Goal: Task Accomplishment & Management: Manage account settings

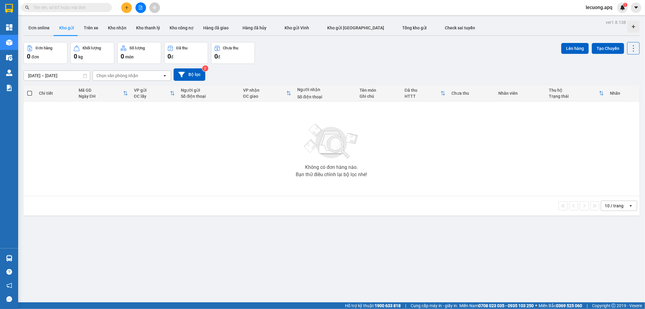
click at [600, 7] on span "lecuong.apq" at bounding box center [599, 8] width 36 height 8
click at [603, 15] on li "Đăng xuất" at bounding box center [600, 19] width 39 height 10
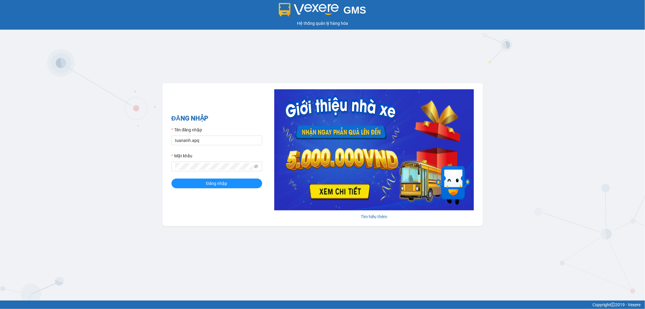
click at [190, 135] on div "Tên đăng nhập" at bounding box center [217, 130] width 91 height 9
click at [194, 141] on input "tuananh.apq" at bounding box center [217, 141] width 91 height 10
click at [195, 141] on input "tuananh.apq" at bounding box center [217, 141] width 91 height 10
type input "tronghoang.apq"
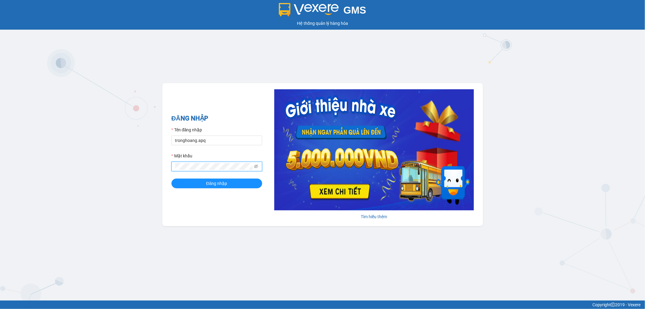
click at [172, 179] on button "Đăng nhập" at bounding box center [217, 184] width 91 height 10
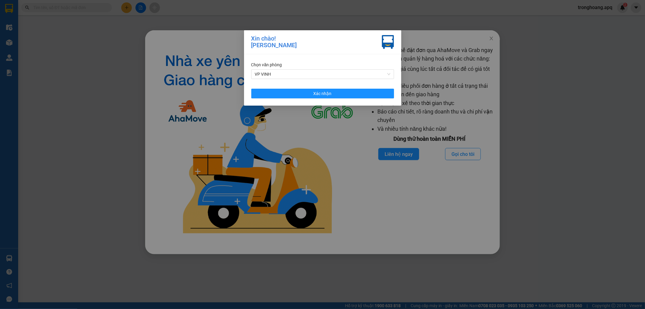
click at [301, 85] on div "Chọn văn phòng VP VINH Xác nhận" at bounding box center [322, 79] width 157 height 51
click at [304, 90] on button "Xác nhận" at bounding box center [322, 94] width 143 height 10
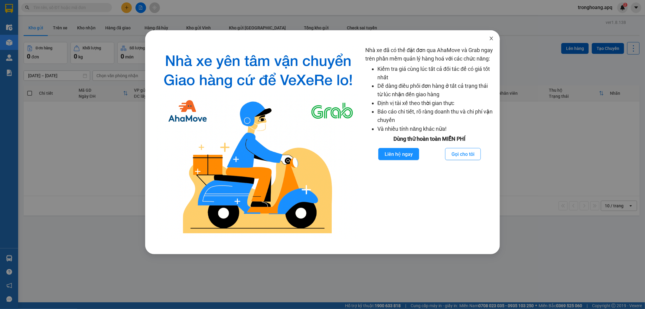
click at [492, 41] on span "Close" at bounding box center [491, 38] width 17 height 17
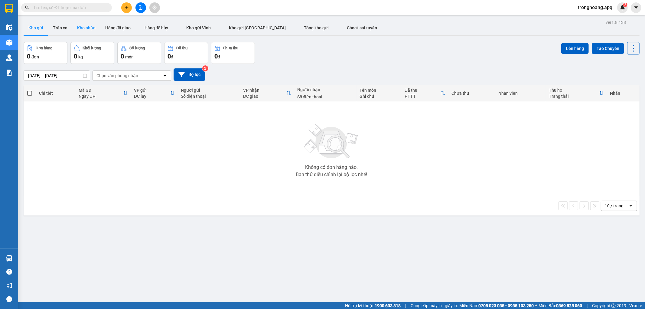
click at [73, 22] on button "Kho nhận" at bounding box center [86, 28] width 28 height 15
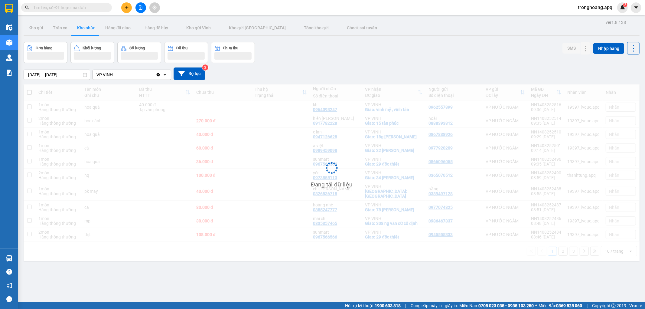
click at [370, 47] on div "Đơn hàng Khối lượng Số lượng Đã thu Chưa thu SMS Nhập hàng" at bounding box center [332, 52] width 616 height 21
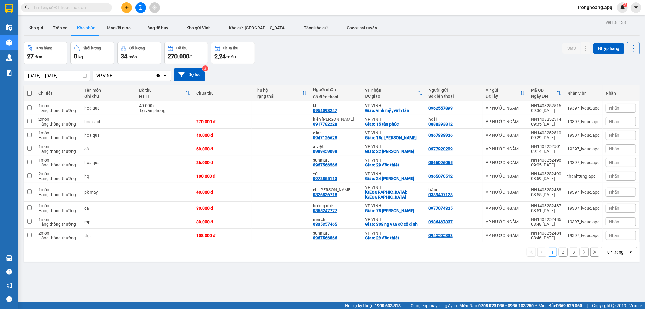
click at [140, 13] on div "Kết quả tìm kiếm ( 0 ) Bộ lọc No Data tronghoang.apq 2" at bounding box center [322, 7] width 645 height 15
click at [140, 7] on icon "file-add" at bounding box center [141, 7] width 4 height 4
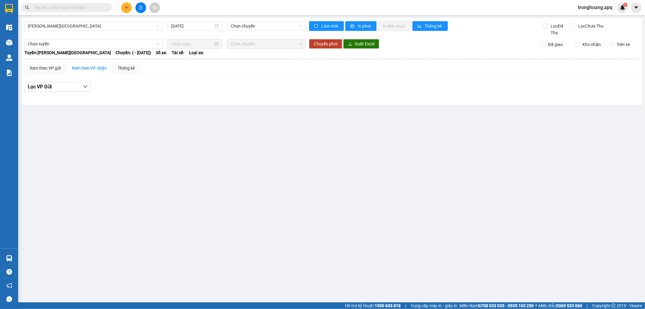
click at [96, 20] on div "Gia Lâm - [GEOGRAPHIC_DATA] [DATE] Chọn chuyến Làm mới In phơi In đơn chọn Thốn…" at bounding box center [331, 61] width 621 height 87
click at [88, 25] on span "[PERSON_NAME][GEOGRAPHIC_DATA]" at bounding box center [93, 25] width 131 height 9
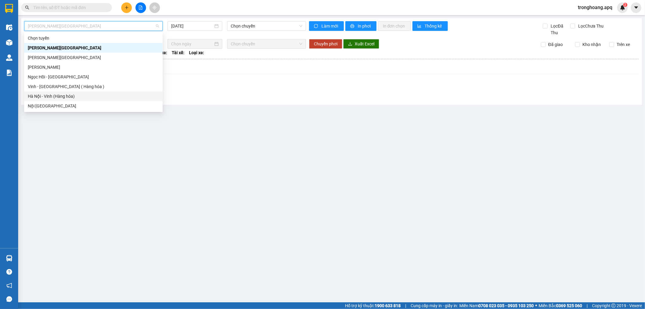
click at [83, 93] on div "Hà Nội - Vinh (Hàng hóa)" at bounding box center [93, 96] width 131 height 7
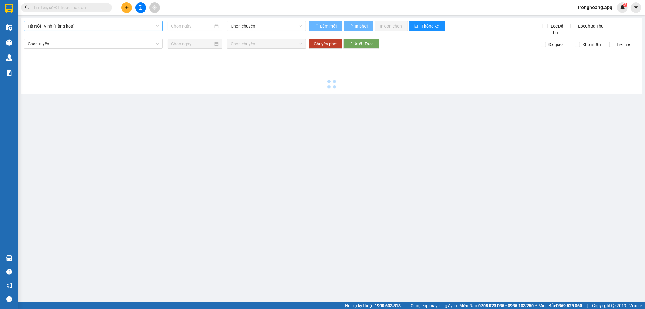
type input "[DATE]"
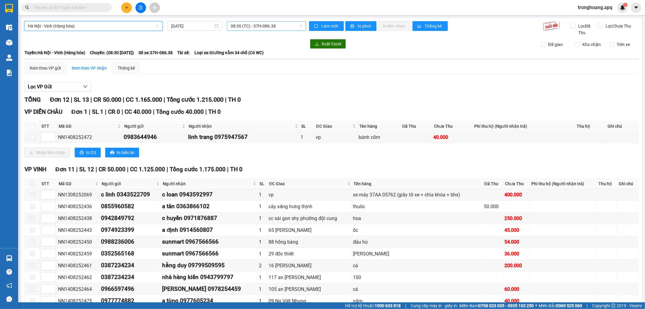
click at [234, 27] on span "08:30 (TC) - 37H-086.38" at bounding box center [266, 25] width 71 height 9
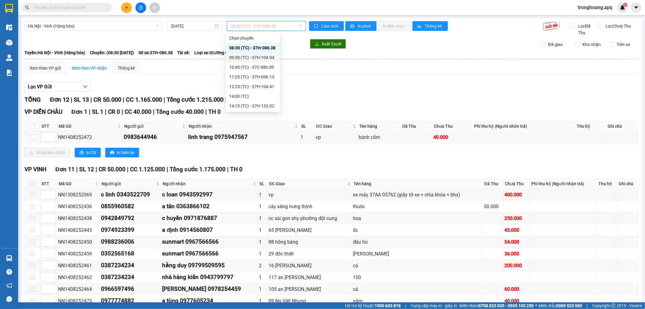
click at [455, 75] on div "Xem theo VP gửi Xem theo VP nhận Thống kê Lọc VP Gửi TỔNG Đơn 12 | SL 13 | CR …" at bounding box center [332, 201] width 615 height 278
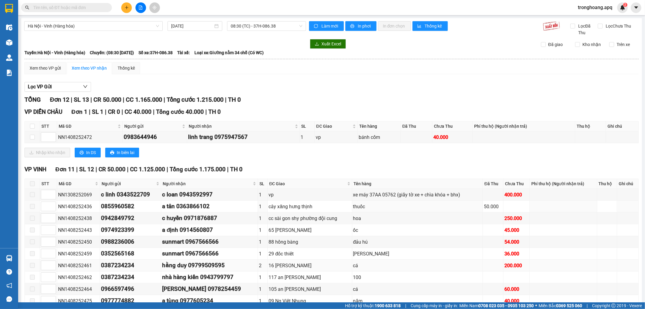
scroll to position [49, 0]
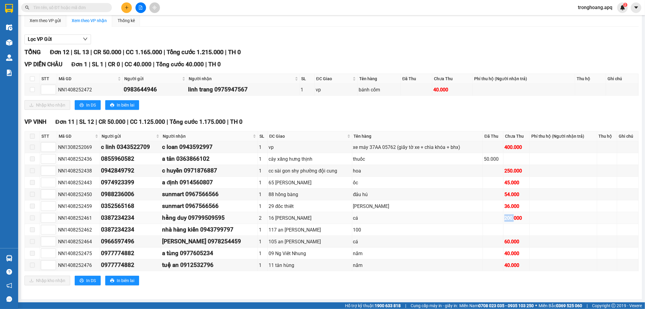
drag, startPoint x: 494, startPoint y: 213, endPoint x: 509, endPoint y: 215, distance: 14.9
click at [509, 215] on tr "NN1408252461 0387234234 hằng duy 09799509595 2 16 lee mao cá 200.000" at bounding box center [332, 218] width 614 height 12
click at [509, 215] on div "200.000" at bounding box center [517, 218] width 24 height 8
drag, startPoint x: 73, startPoint y: 169, endPoint x: 95, endPoint y: 167, distance: 22.2
click at [95, 167] on div "NN1408252438" at bounding box center [78, 171] width 41 height 8
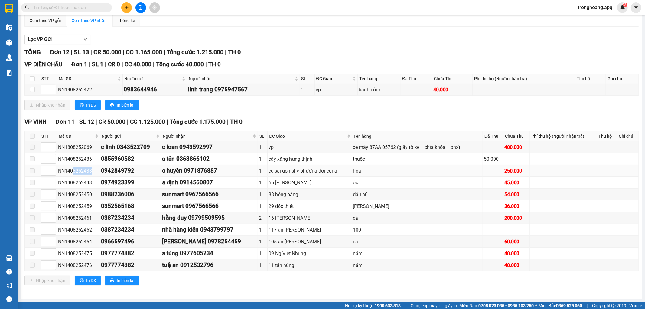
copy div "8252438"
click at [86, 7] on input "text" at bounding box center [68, 7] width 71 height 7
paste input "8252438"
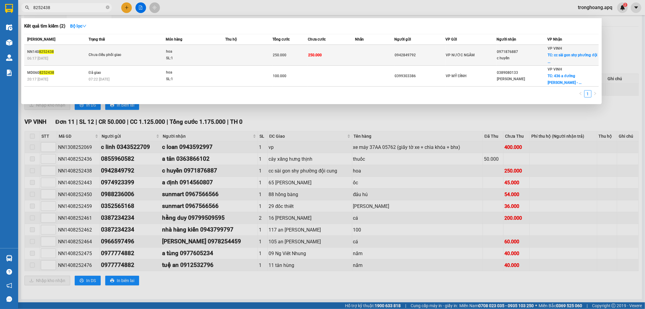
type input "8252438"
click at [127, 61] on td "Chưa điều phối giao" at bounding box center [126, 55] width 79 height 21
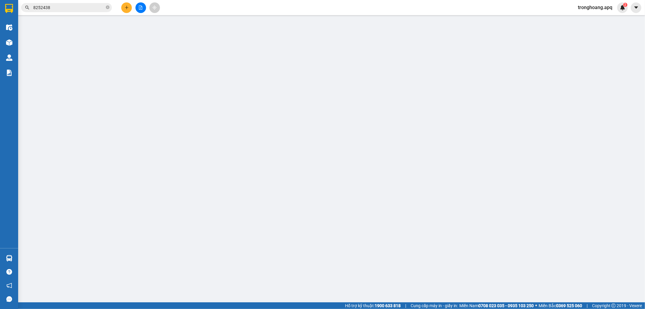
type input "0942849792"
type input "0971876887"
type input "c huyền"
checkbox input "true"
type input "cc sài gon shy phường đội cung"
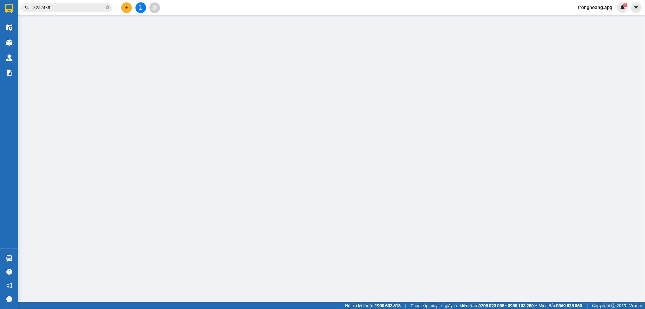
type input "250.000"
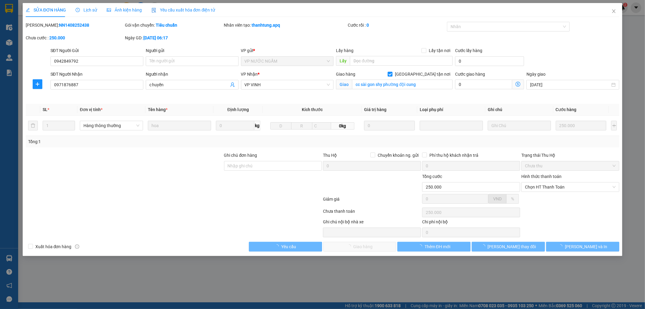
click at [89, 9] on span "Lịch sử" at bounding box center [86, 10] width 21 height 5
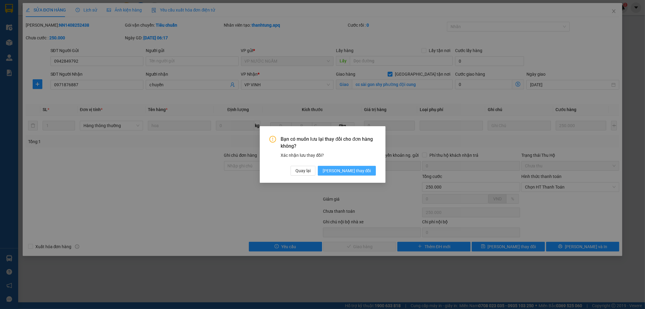
click at [353, 171] on span "[PERSON_NAME] thay đổi" at bounding box center [347, 170] width 48 height 7
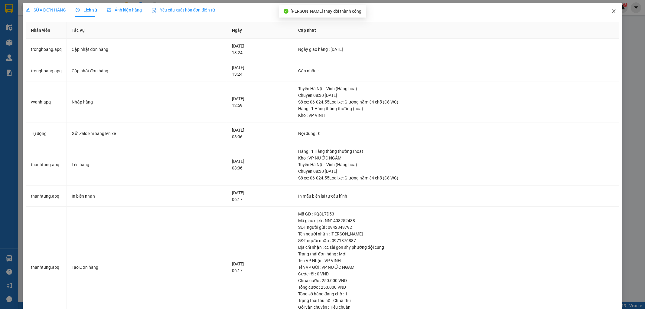
click at [613, 16] on span "Close" at bounding box center [614, 11] width 17 height 17
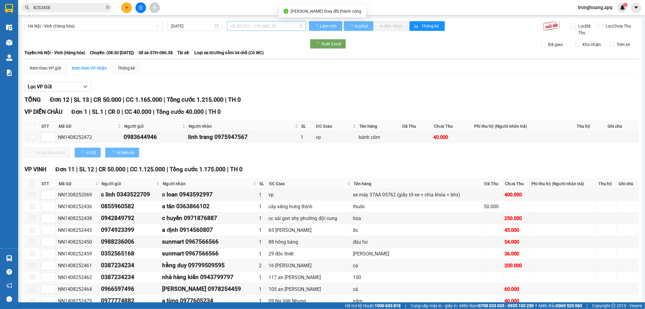
click at [272, 25] on span "08:30 (TC) - 37H-086.38" at bounding box center [266, 25] width 71 height 9
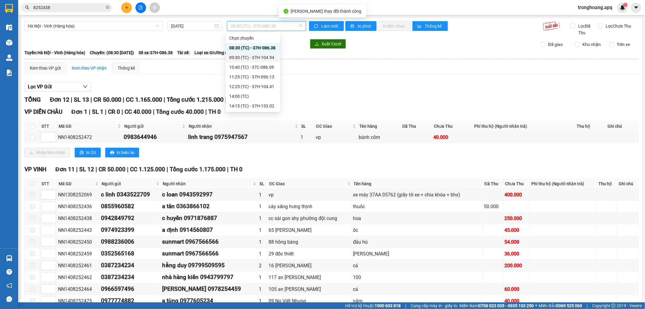
click at [261, 58] on div "09:30 (TC) - 37H-104.94" at bounding box center [252, 57] width 47 height 7
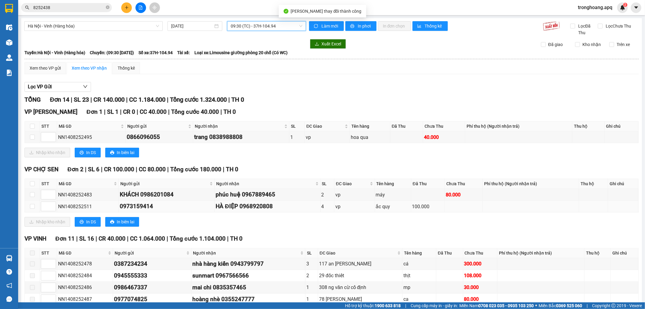
scroll to position [118, 0]
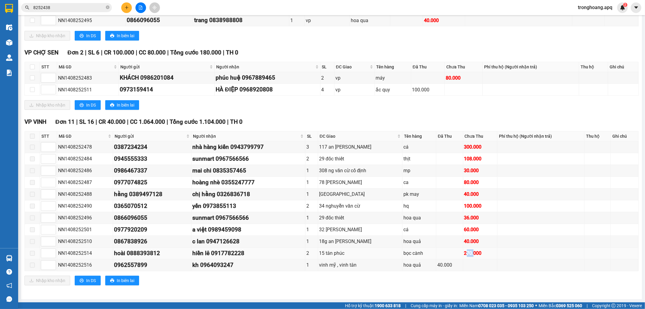
drag, startPoint x: 461, startPoint y: 251, endPoint x: 469, endPoint y: 252, distance: 7.6
click at [469, 252] on div "270.000" at bounding box center [480, 253] width 32 height 8
click at [464, 159] on td "108.000" at bounding box center [481, 159] width 34 height 12
drag, startPoint x: 458, startPoint y: 147, endPoint x: 467, endPoint y: 144, distance: 10.1
click at [467, 144] on td "300.000" at bounding box center [481, 147] width 34 height 12
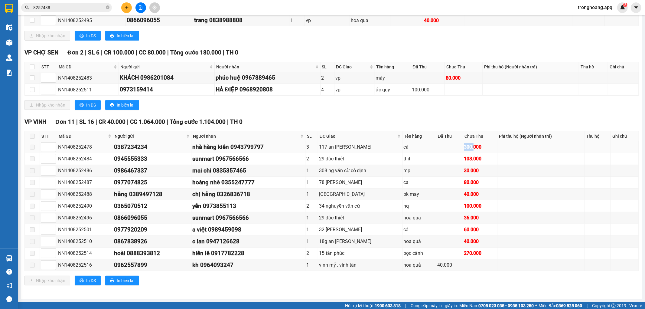
click at [466, 144] on div "300.000" at bounding box center [480, 147] width 32 height 8
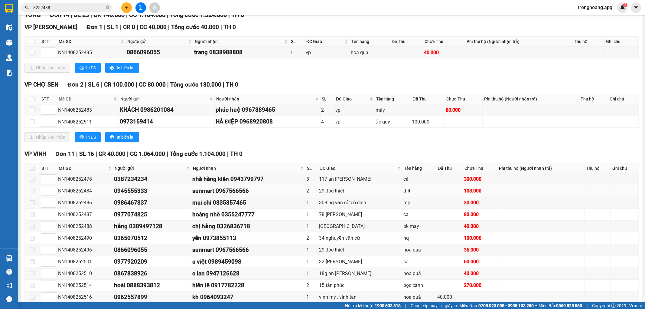
scroll to position [0, 0]
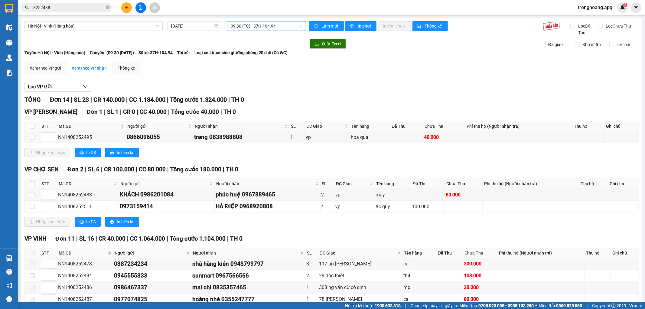
click at [243, 24] on span "09:30 (TC) - 37H-104.94" at bounding box center [266, 25] width 71 height 9
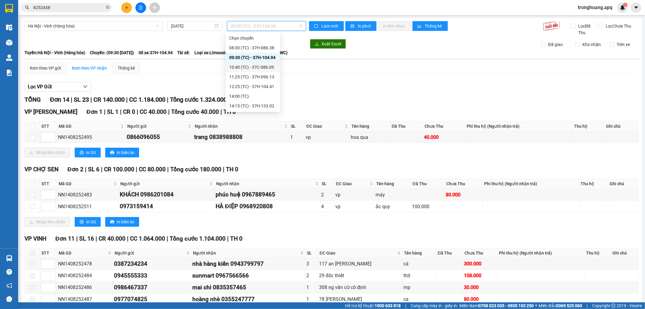
click at [250, 65] on div "10:40 (TC) - 37C-086.09" at bounding box center [252, 67] width 47 height 7
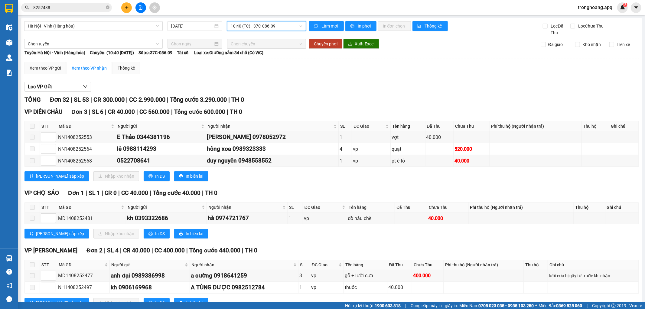
drag, startPoint x: 282, startPoint y: 24, endPoint x: 273, endPoint y: 46, distance: 23.9
click at [282, 24] on span "10:40 (TC) - 37C-086.09" at bounding box center [266, 25] width 71 height 9
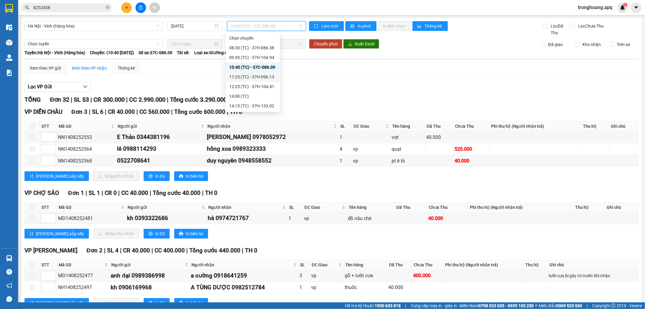
click at [262, 73] on div "11:25 (TC) - 37H-096.13" at bounding box center [253, 77] width 54 height 10
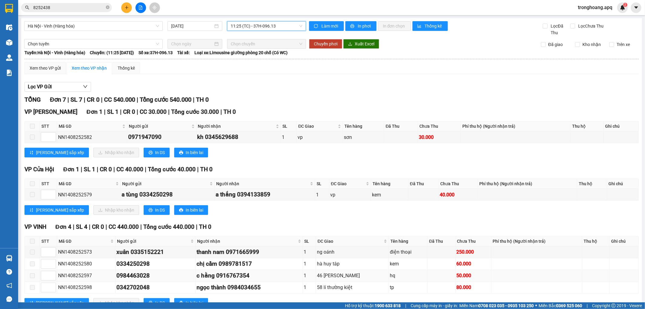
scroll to position [81, 0]
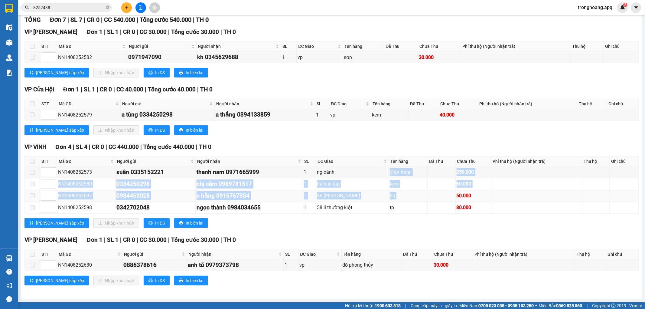
drag, startPoint x: 384, startPoint y: 169, endPoint x: 428, endPoint y: 195, distance: 51.1
click at [428, 195] on tbody "NN1408252573 xuân 0335152221 thanh nam 0971665999 1 ng oánh điện thoại 250.000 …" at bounding box center [332, 189] width 614 height 47
click at [428, 195] on td at bounding box center [442, 196] width 28 height 12
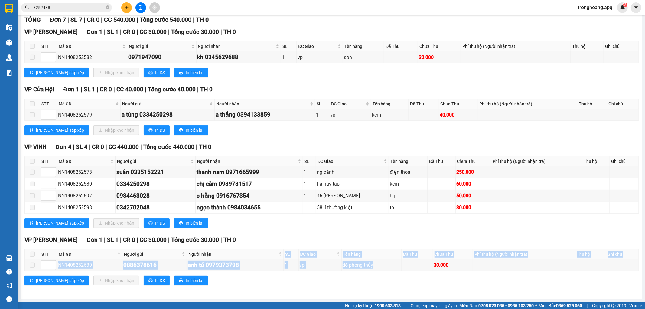
drag, startPoint x: 309, startPoint y: 258, endPoint x: 450, endPoint y: 275, distance: 142.3
click at [450, 275] on div "VP [GEOGRAPHIC_DATA] 1 | SL 1 | CR 0 | CC 30.000 | Tổng cước 30.000 | TH 0 STT …" at bounding box center [332, 262] width 615 height 54
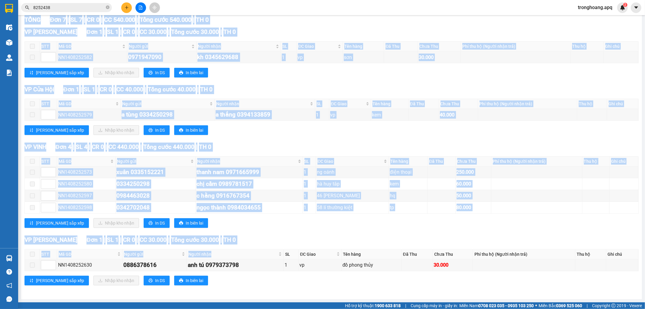
click at [445, 276] on div "[PERSON_NAME] sắp xếp Nhập kho nhận In DS In biên lai" at bounding box center [332, 281] width 615 height 10
click at [330, 262] on div "vp" at bounding box center [320, 265] width 41 height 8
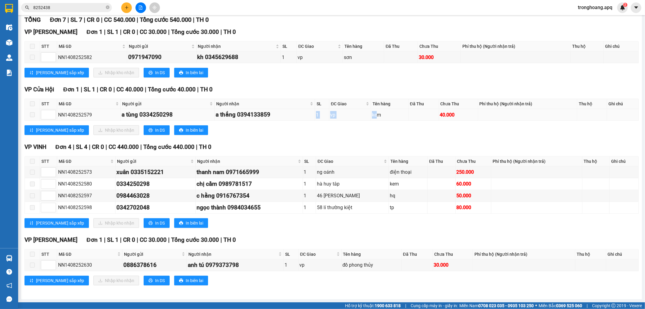
drag, startPoint x: 297, startPoint y: 109, endPoint x: 379, endPoint y: 116, distance: 82.6
click at [379, 116] on tr "NN1408252579 a tùng 0334250298 a thắng 0394133859 1 vp kem 40.000" at bounding box center [332, 115] width 614 height 12
click at [343, 116] on div "vp" at bounding box center [350, 115] width 40 height 8
click at [384, 51] on tr "NN1408252582 0971947090 kh 0345629688 1 vp sơn 30.000" at bounding box center [332, 57] width 614 height 12
click at [344, 54] on div "sơn" at bounding box center [363, 58] width 39 height 8
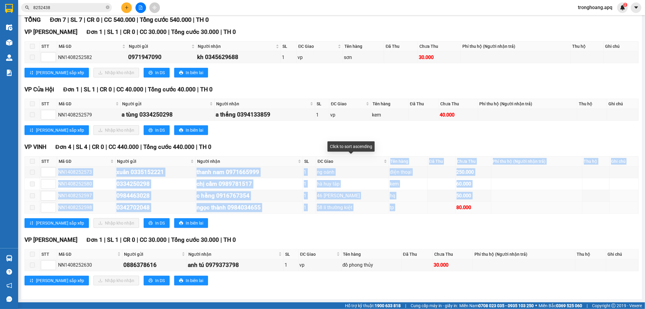
drag, startPoint x: 380, startPoint y: 194, endPoint x: 448, endPoint y: 209, distance: 69.1
click at [448, 212] on table "STT Mã GD Người gửi Người nhận SL ĐC Giao Tên hàng Đã Thu Chưa Thu Phí thu hộ (…" at bounding box center [332, 184] width 614 height 57
click at [428, 192] on td at bounding box center [442, 196] width 28 height 12
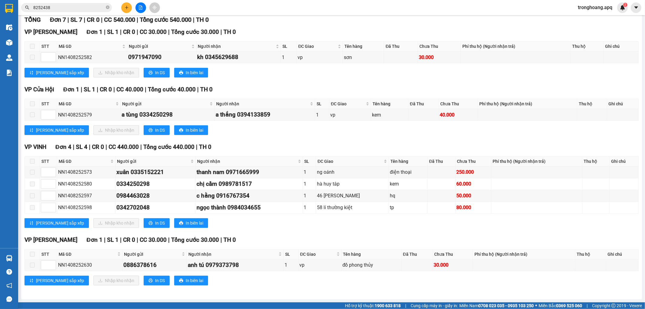
scroll to position [0, 0]
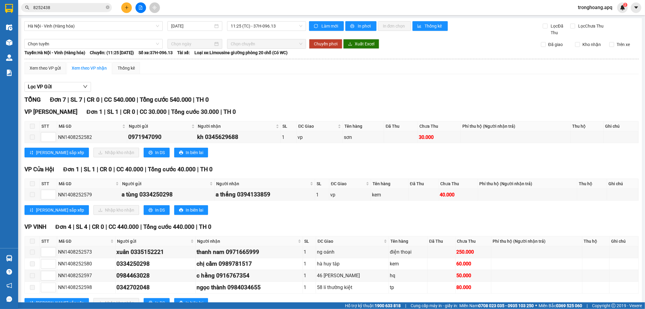
click at [282, 19] on div "[GEOGRAPHIC_DATA] - [GEOGRAPHIC_DATA] (Hàng hóa) [DATE] 11:25 (TC) - 37H-096.13…" at bounding box center [331, 198] width 621 height 361
click at [282, 28] on span "11:25 (TC) - 37H-096.13" at bounding box center [266, 25] width 71 height 9
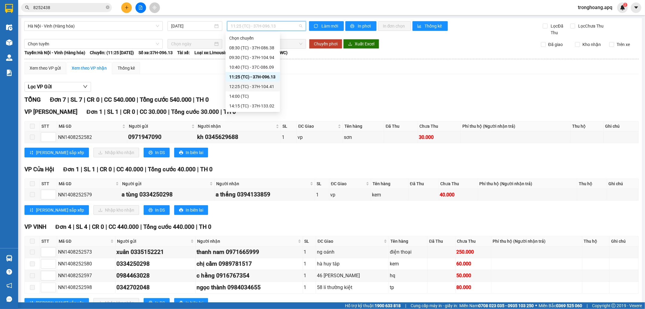
click at [266, 87] on div "12:25 (TC) - 37H-104.41" at bounding box center [252, 86] width 47 height 7
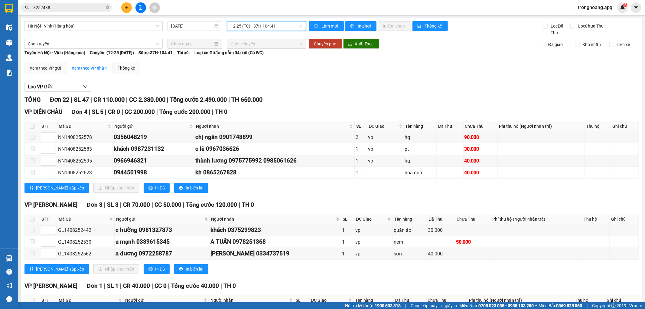
click at [250, 27] on span "12:25 (TC) - 37H-104.41" at bounding box center [266, 25] width 71 height 9
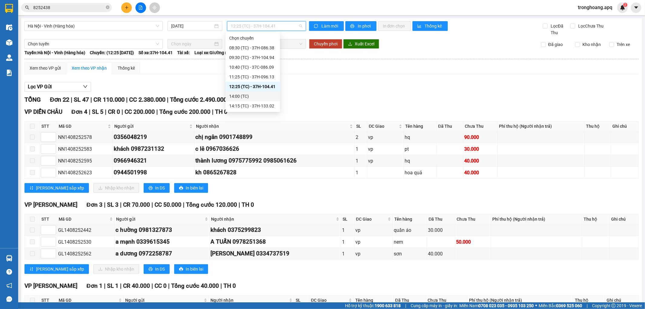
click at [257, 99] on div "14:00 (TC)" at bounding box center [252, 96] width 47 height 7
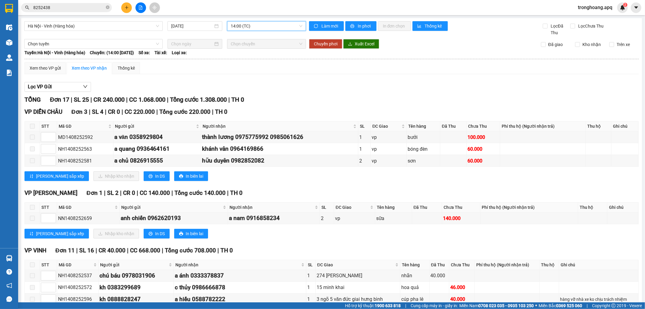
click at [261, 23] on span "14:00 (TC)" at bounding box center [266, 25] width 71 height 9
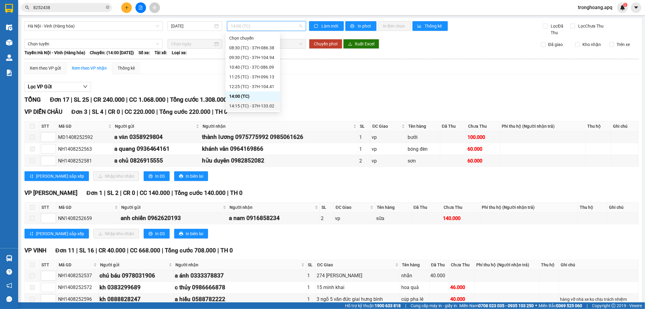
click at [254, 106] on div "14:15 (TC) - 37H-133.02" at bounding box center [252, 106] width 47 height 7
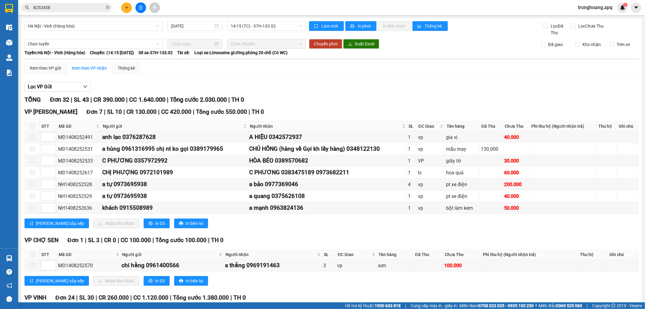
click at [16, 41] on div "Kho hàng mới" at bounding box center [9, 42] width 18 height 15
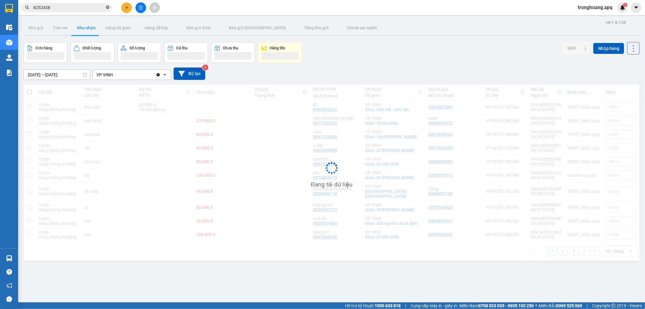
click at [108, 8] on icon "close-circle" at bounding box center [108, 7] width 4 height 4
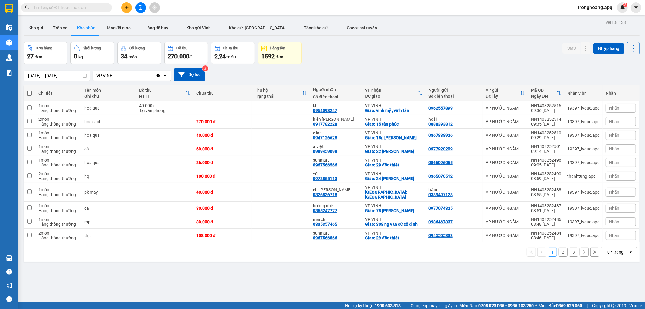
click at [322, 60] on div "Đơn hàng 27 đơn Khối lượng 0 kg Số lượng 34 món Đã thu 270.000 đ Chưa thu 2,24 …" at bounding box center [332, 53] width 616 height 22
drag, startPoint x: 35, startPoint y: 28, endPoint x: 98, endPoint y: 28, distance: 63.2
click at [35, 28] on button "Kho gửi" at bounding box center [36, 28] width 25 height 15
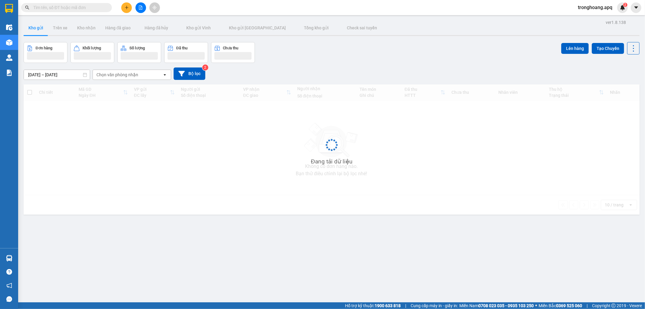
click at [364, 36] on div "Kho gửi Trên xe Kho nhận Hàng đã giao Hàng đã hủy Kho gửi [PERSON_NAME] gửi Hà …" at bounding box center [332, 29] width 616 height 16
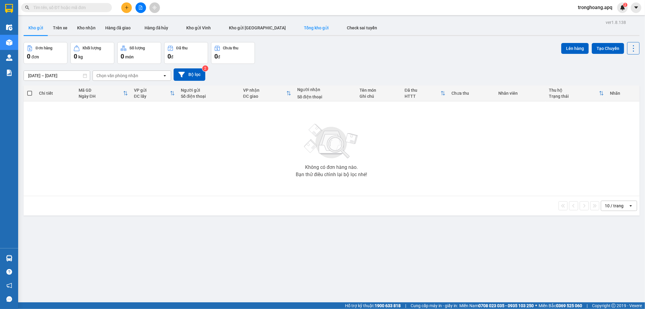
click at [304, 25] on span "Tổng kho gửi" at bounding box center [316, 27] width 25 height 5
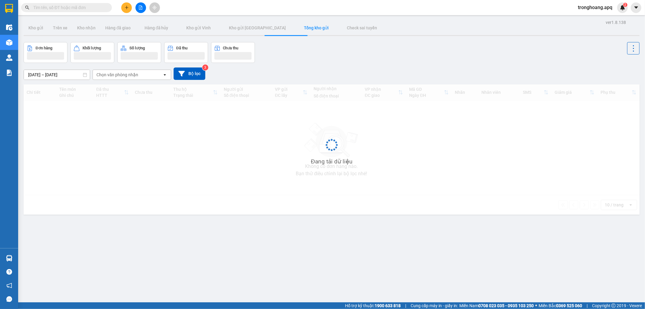
click at [385, 67] on div "[DATE] – [DATE] Press the down arrow key to interact with the calendar and sele…" at bounding box center [332, 73] width 616 height 21
click at [139, 9] on icon "file-add" at bounding box center [140, 7] width 3 height 4
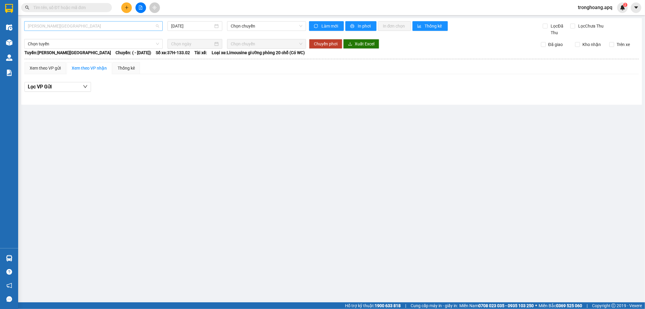
click at [77, 28] on span "[PERSON_NAME][GEOGRAPHIC_DATA]" at bounding box center [93, 25] width 131 height 9
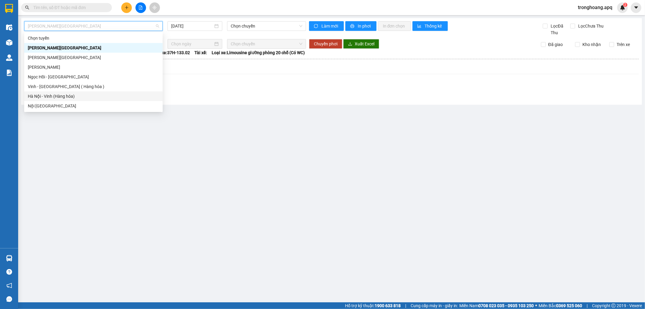
click at [79, 94] on div "Hà Nội - Vinh (Hàng hóa)" at bounding box center [93, 96] width 131 height 7
type input "[DATE]"
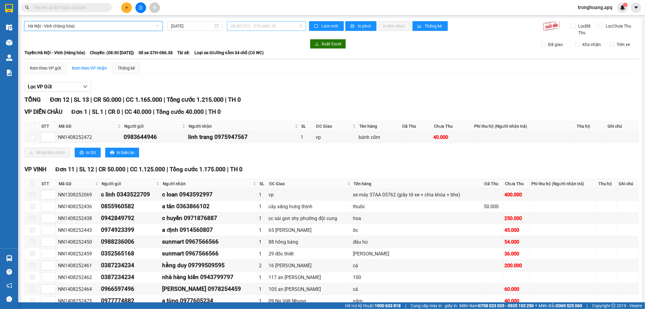
click at [242, 28] on span "08:30 (TC) - 37H-086.38" at bounding box center [266, 25] width 71 height 9
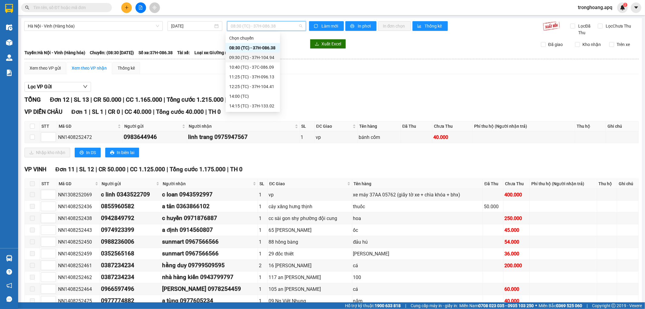
click at [250, 61] on div "09:30 (TC) - 37H-104.94" at bounding box center [252, 57] width 47 height 7
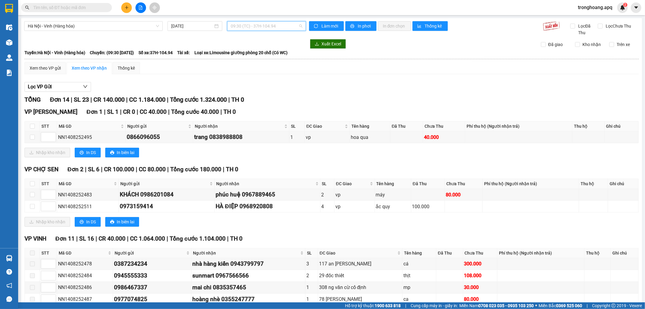
click at [265, 25] on span "09:30 (TC) - 37H-104.94" at bounding box center [266, 25] width 71 height 9
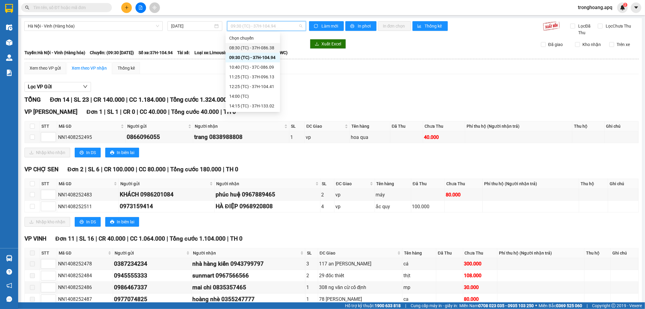
click at [258, 46] on div "08:30 (TC) - 37H-086.38" at bounding box center [252, 47] width 47 height 7
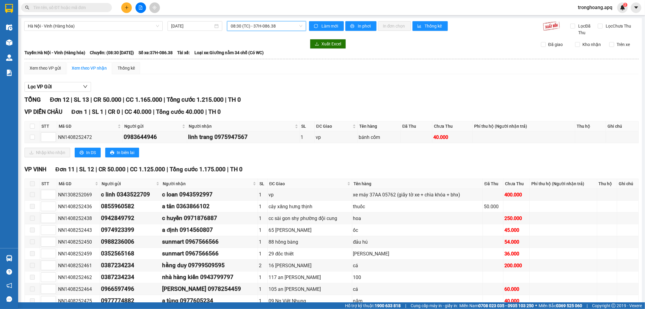
click at [260, 26] on span "08:30 (TC) - 37H-086.38" at bounding box center [266, 25] width 71 height 9
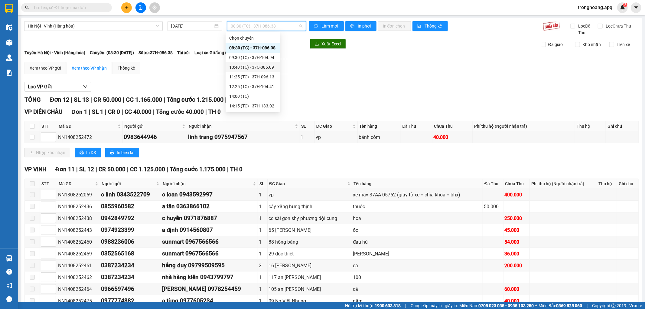
click at [246, 68] on div "10:40 (TC) - 37C-086.09" at bounding box center [252, 67] width 47 height 7
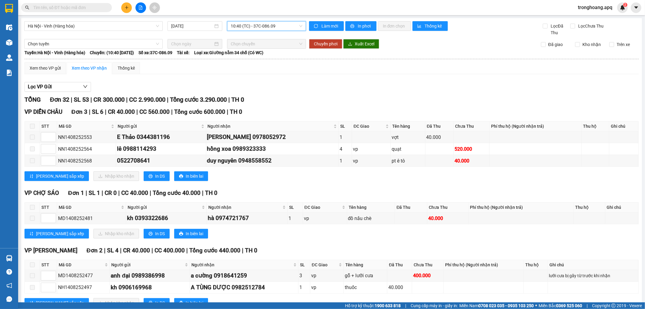
click at [231, 25] on span "10:40 (TC) - 37C-086.09" at bounding box center [266, 25] width 71 height 9
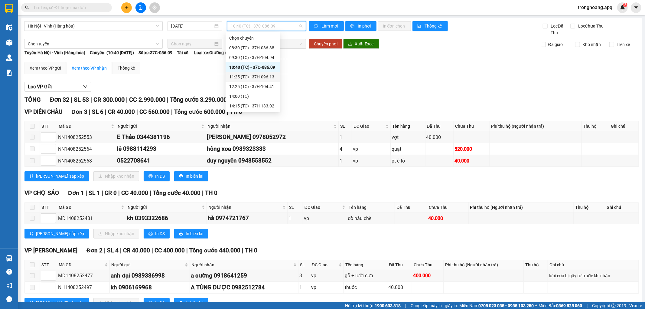
click at [250, 73] on div "11:25 (TC) - 37H-096.13" at bounding box center [253, 77] width 54 height 10
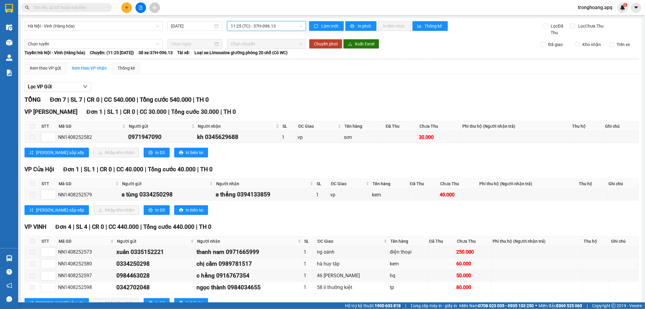
scroll to position [81, 0]
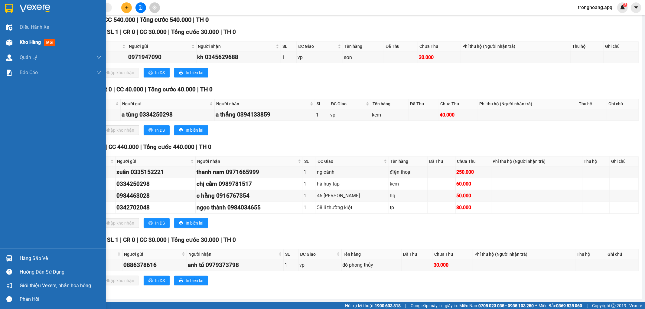
click at [14, 46] on div "Kho hàng mới" at bounding box center [53, 42] width 106 height 15
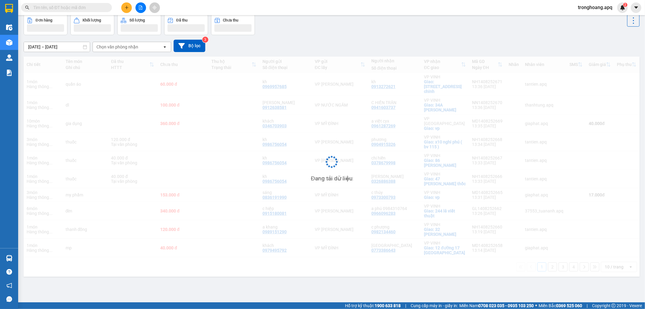
scroll to position [28, 0]
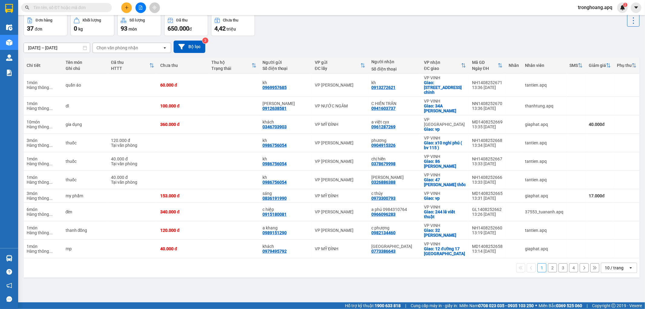
click at [332, 51] on div "[DATE] – [DATE] Press the down arrow key to interact with the calendar and sele…" at bounding box center [332, 47] width 616 height 12
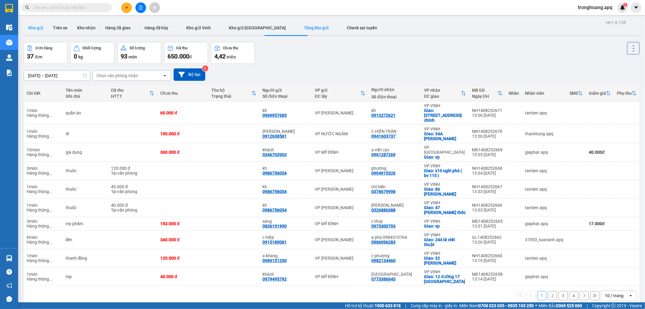
click at [34, 28] on button "Kho gửi" at bounding box center [36, 28] width 25 height 15
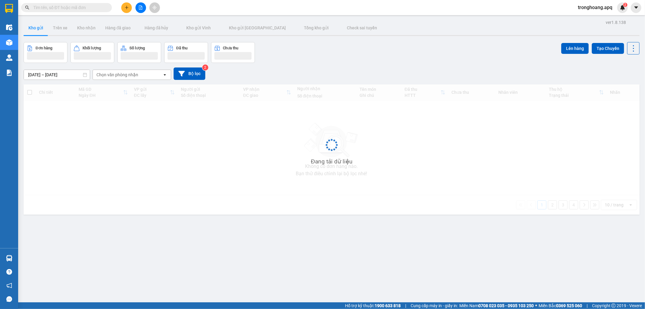
click at [360, 46] on div "Đơn hàng Khối lượng Số lượng Đã thu Chưa thu Lên hàng Tạo Chuyến" at bounding box center [332, 52] width 616 height 21
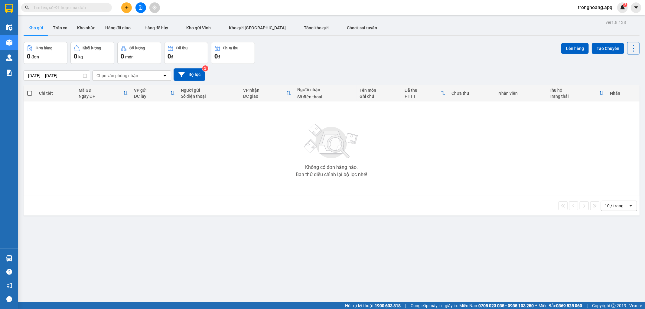
click at [344, 150] on img at bounding box center [331, 141] width 61 height 42
click at [304, 28] on span "Tổng kho gửi" at bounding box center [316, 27] width 25 height 5
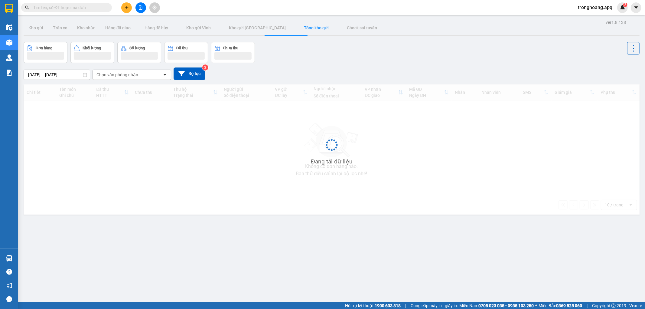
click at [390, 65] on div "[DATE] – [DATE] Press the down arrow key to interact with the calendar and sele…" at bounding box center [332, 73] width 616 height 21
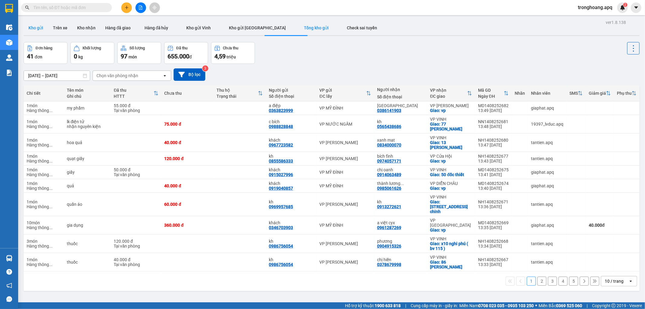
click at [38, 27] on button "Kho gửi" at bounding box center [36, 28] width 25 height 15
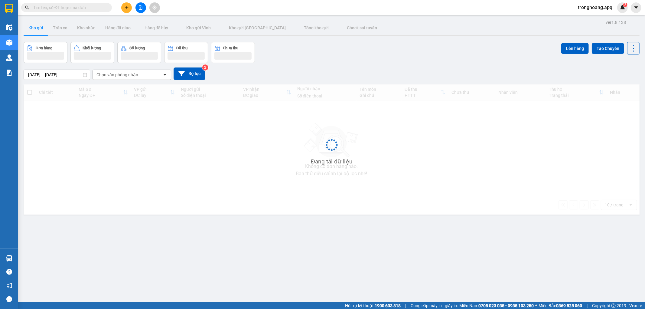
click at [322, 64] on div "[DATE] – [DATE] Press the down arrow key to interact with the calendar and sele…" at bounding box center [332, 73] width 616 height 21
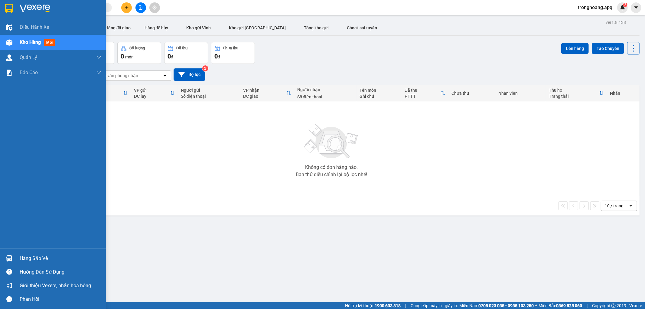
click at [43, 258] on div "Hàng sắp về" at bounding box center [61, 258] width 82 height 9
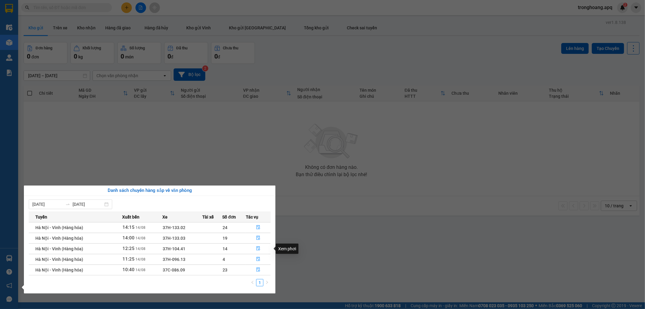
click at [398, 234] on section "Kết quả tìm kiếm ( 2 ) Bộ lọc Mã ĐH Trạng thái Món hàng Thu hộ Tổng cước Chưa c…" at bounding box center [322, 154] width 645 height 309
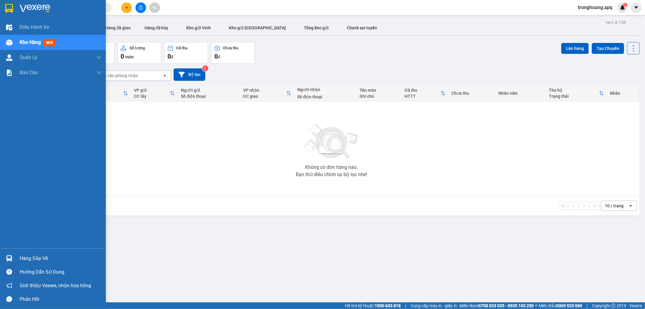
click at [15, 261] on div "Hàng sắp về" at bounding box center [53, 258] width 106 height 14
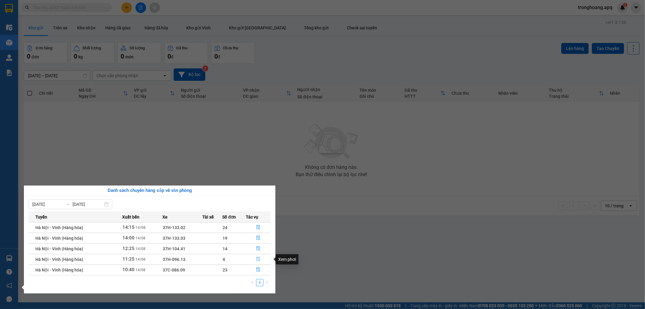
click at [258, 261] on icon "file-done" at bounding box center [258, 259] width 4 height 4
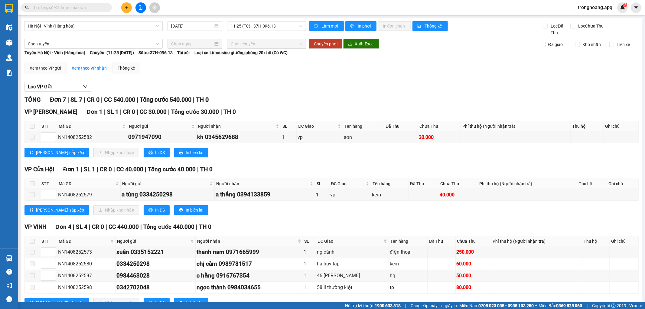
scroll to position [81, 0]
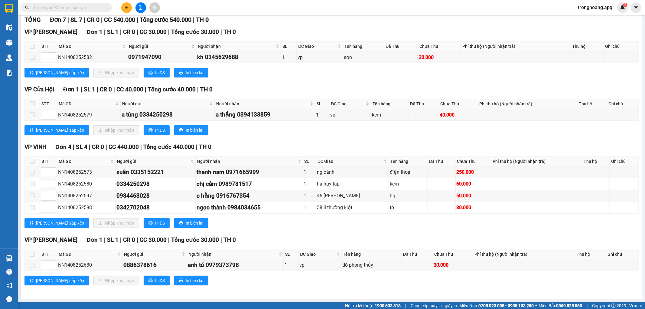
click at [326, 226] on div "[PERSON_NAME] sắp xếp Nhập kho nhận In DS In biên lai" at bounding box center [332, 223] width 615 height 10
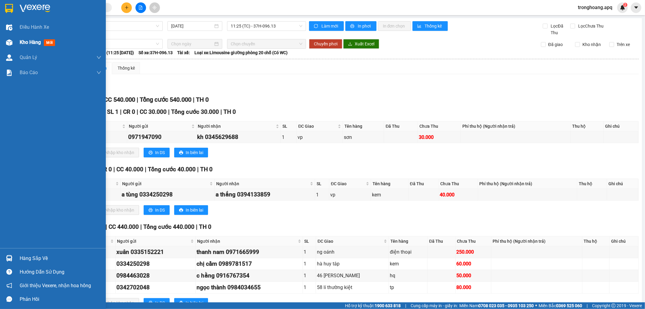
click at [15, 48] on div "Kho hàng mới" at bounding box center [53, 42] width 106 height 15
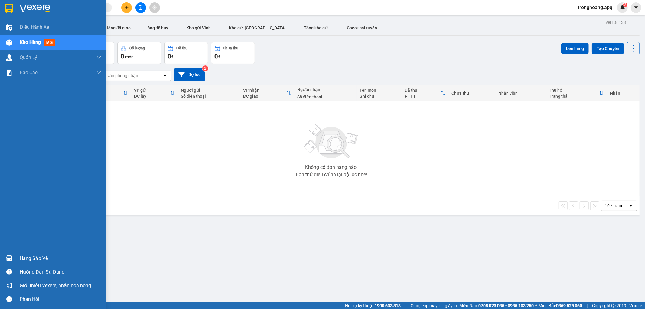
click at [6, 254] on div at bounding box center [9, 258] width 11 height 11
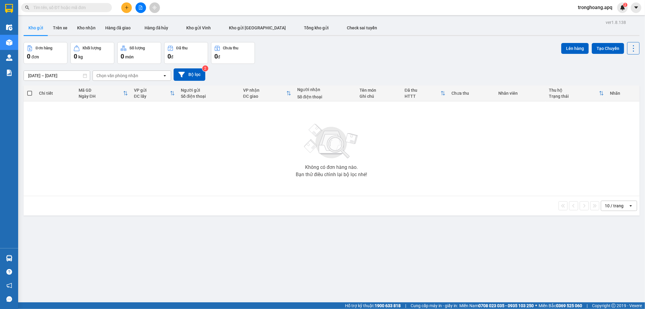
click at [318, 231] on section "Kết quả tìm kiếm ( 2 ) Bộ lọc Mã ĐH Trạng thái Món hàng Thu hộ Tổng cước Chưa c…" at bounding box center [322, 154] width 645 height 309
click at [590, 4] on span "tronghoang.apq" at bounding box center [595, 8] width 44 height 8
click at [592, 16] on span "Đăng xuất" at bounding box center [598, 18] width 32 height 7
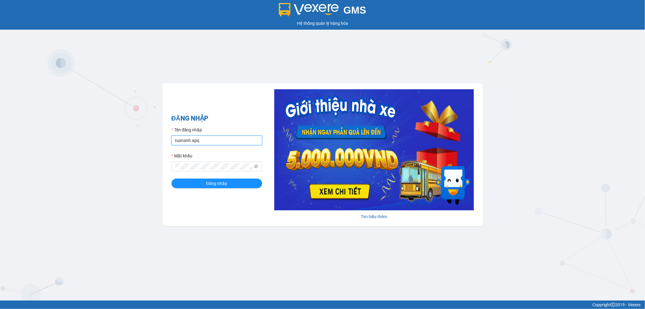
drag, startPoint x: 221, startPoint y: 140, endPoint x: 164, endPoint y: 151, distance: 58.5
click at [166, 152] on div "ĐĂNG NHẬP Tên đăng nhập tuananh.apq Mật khẩu Đăng nhập Tìm hiểu thêm" at bounding box center [322, 154] width 321 height 143
type input "son.apq"
click at [167, 170] on div "ĐĂNG NHẬP Tên đăng nhập son.apq Mật khẩu Đăng nhập Tìm hiểu thêm" at bounding box center [322, 154] width 321 height 143
click at [172, 179] on button "Đăng nhập" at bounding box center [217, 184] width 91 height 10
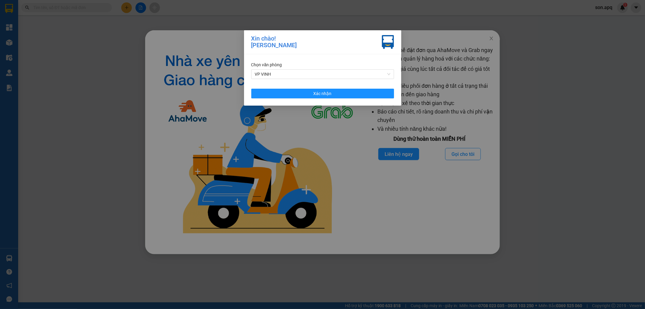
click at [343, 98] on div "Chọn văn phòng VP VINH Xác nhận" at bounding box center [322, 79] width 157 height 51
click at [343, 98] on button "Xác nhận" at bounding box center [322, 94] width 143 height 10
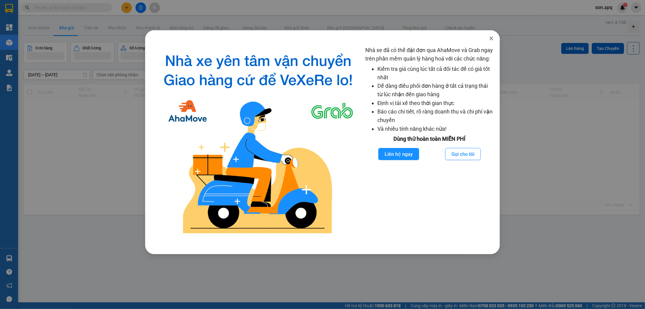
click at [491, 38] on icon "close" at bounding box center [491, 38] width 5 height 5
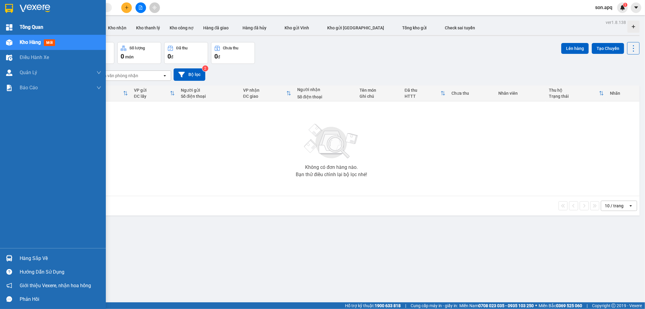
click at [14, 26] on div "Tổng Quan" at bounding box center [53, 27] width 106 height 15
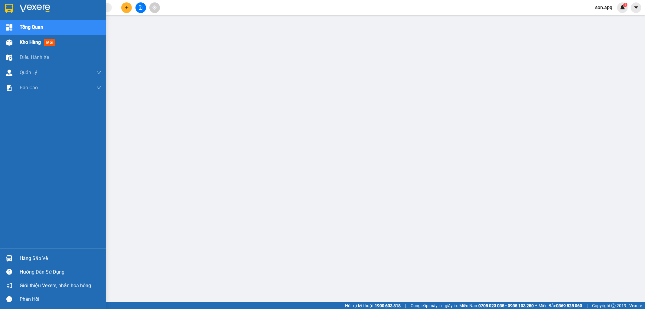
click at [11, 41] on img at bounding box center [9, 42] width 6 height 6
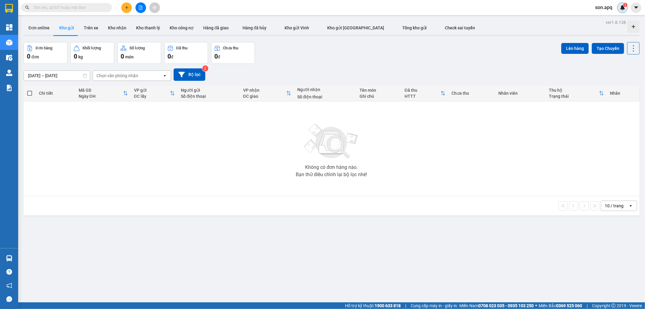
click at [624, 9] on img at bounding box center [622, 7] width 5 height 5
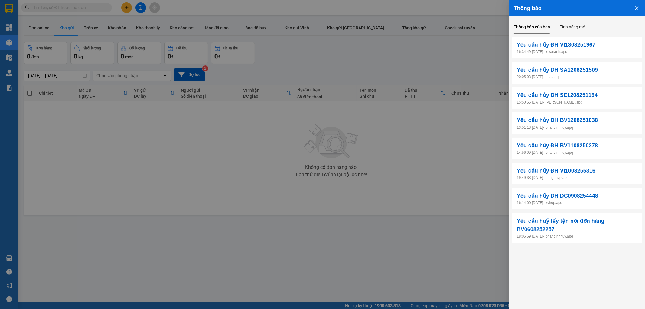
click at [640, 8] on button "Close" at bounding box center [637, 7] width 16 height 15
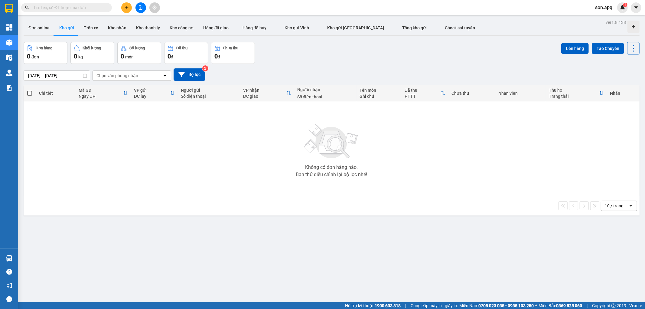
click at [72, 7] on input "text" at bounding box center [68, 7] width 71 height 7
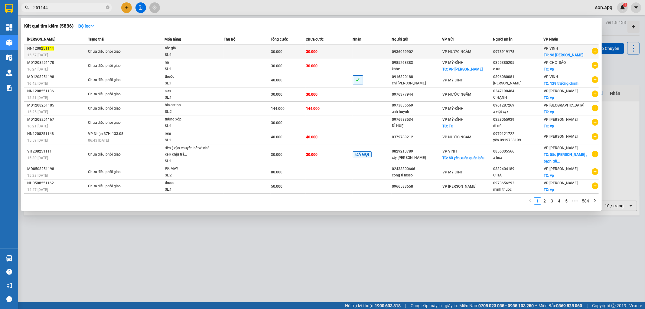
type input "251144"
click at [109, 53] on div "Chưa điều phối giao" at bounding box center [110, 51] width 45 height 7
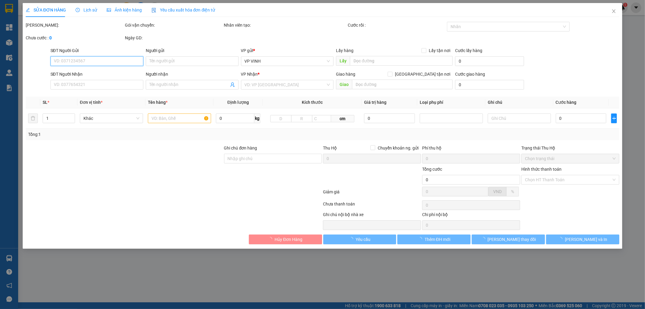
type input "0936059902"
type input "0978919178"
checkbox input "true"
type input "98 phan đình phùng"
type input "30.000"
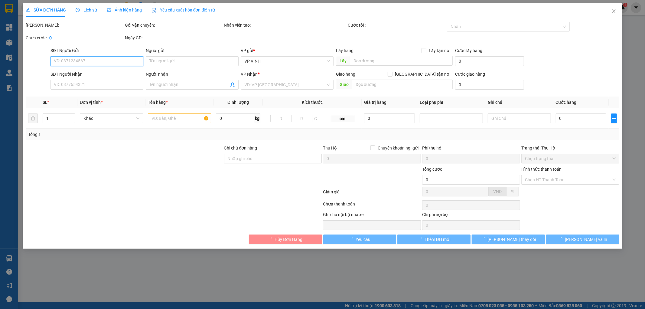
type input "30.000"
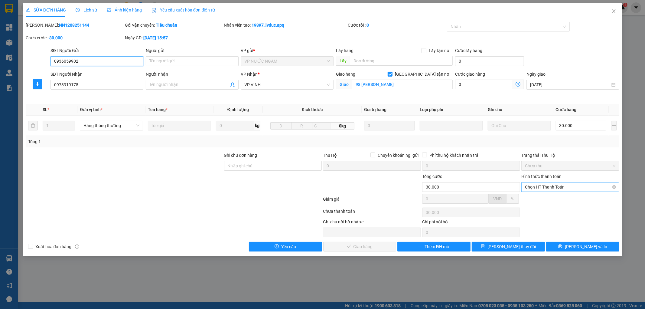
click at [577, 188] on span "Chọn HT Thanh Toán" at bounding box center [570, 186] width 91 height 9
click at [492, 139] on div "Tổng: 1" at bounding box center [322, 141] width 589 height 7
click at [329, 85] on span "VP VINH" at bounding box center [288, 84] width 86 height 9
click at [178, 191] on div at bounding box center [124, 183] width 198 height 21
click at [613, 12] on icon "close" at bounding box center [614, 11] width 5 height 5
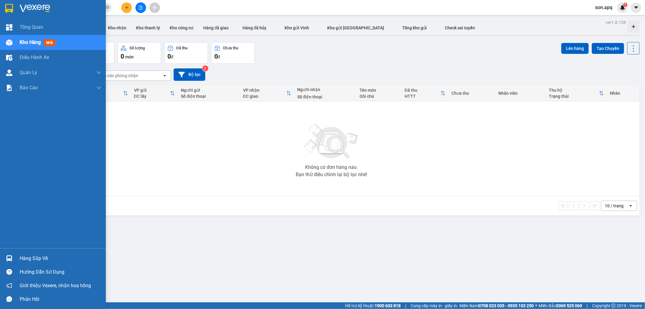
click at [14, 41] on div at bounding box center [9, 42] width 11 height 11
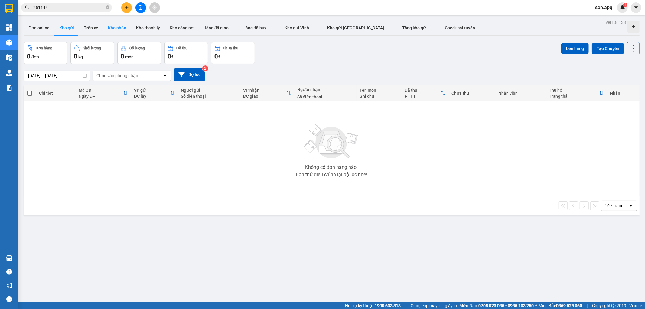
click at [117, 28] on button "Kho nhận" at bounding box center [117, 28] width 28 height 15
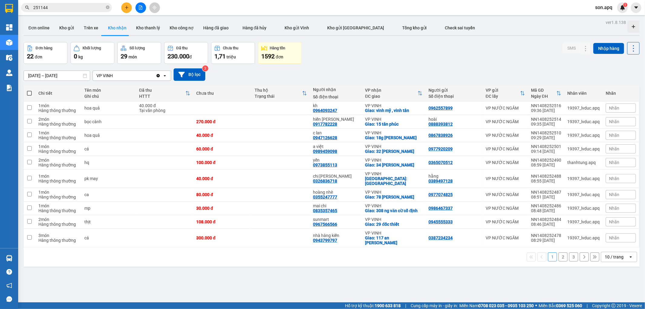
click at [49, 74] on input "[DATE] – [DATE]" at bounding box center [57, 76] width 66 height 10
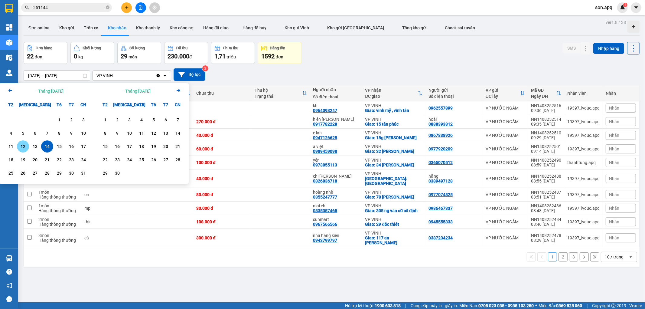
click at [23, 146] on div "12" at bounding box center [23, 146] width 8 height 7
click at [50, 147] on div "14" at bounding box center [47, 146] width 8 height 7
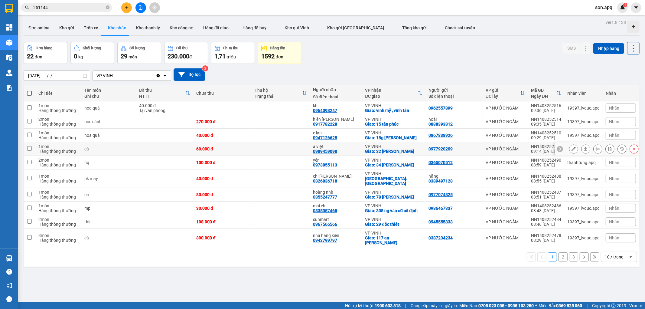
type input "[DATE] – [DATE]"
click at [615, 254] on div "10 / trang" at bounding box center [614, 257] width 19 height 6
click at [612, 232] on span "100 / trang" at bounding box center [612, 234] width 22 height 6
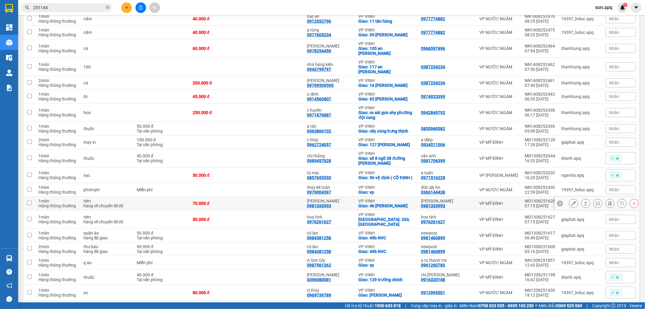
scroll to position [269, 0]
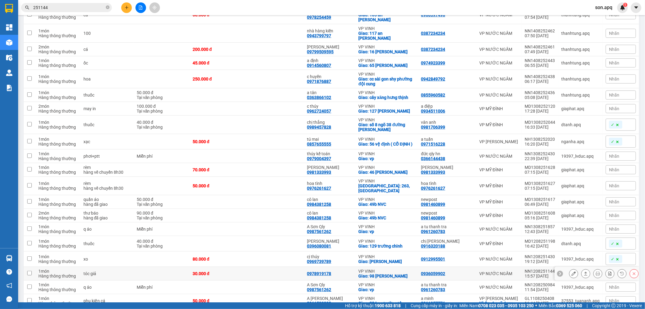
click at [30, 271] on input "checkbox" at bounding box center [29, 273] width 5 height 5
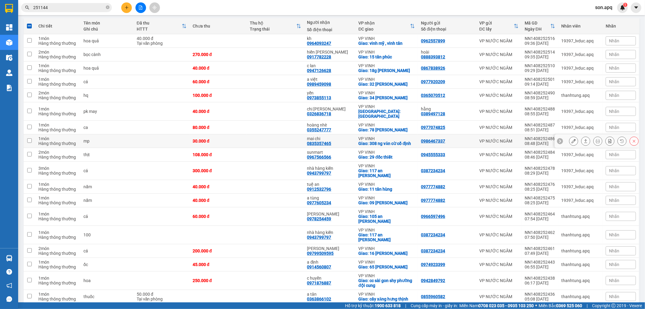
scroll to position [0, 0]
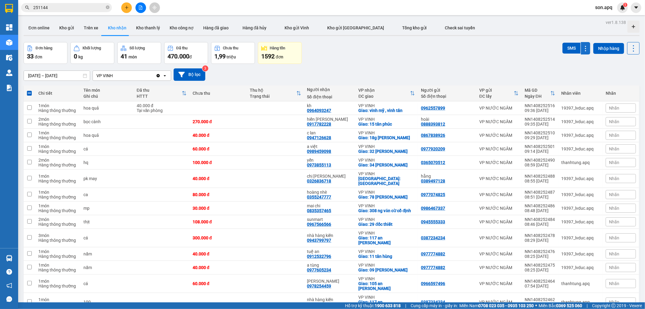
click at [585, 50] on icon at bounding box center [585, 48] width 1 height 5
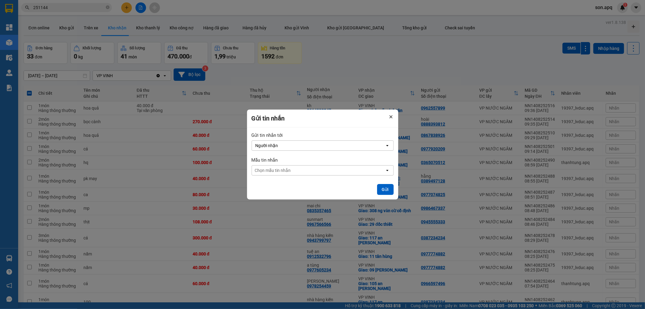
click at [392, 117] on icon "Close" at bounding box center [391, 117] width 2 height 2
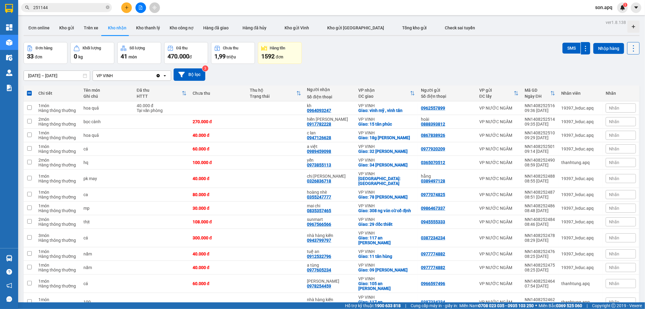
click at [633, 50] on icon at bounding box center [633, 48] width 1 height 6
click at [392, 68] on div "12/08/2025 – 14/08/2025 Press the down arrow key to interact with the calendar …" at bounding box center [332, 74] width 616 height 12
click at [165, 74] on icon "open" at bounding box center [164, 75] width 5 height 5
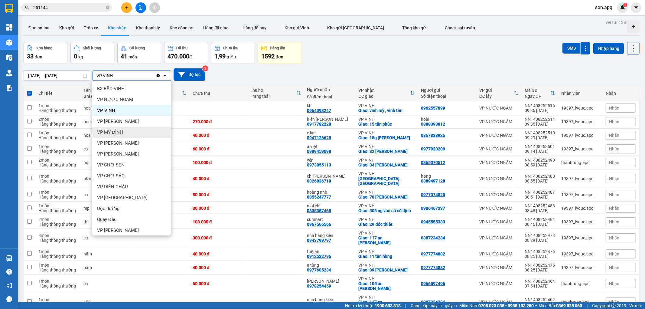
click at [347, 61] on div "Đơn hàng 33 đơn Khối lượng 0 kg Số lượng 41 món Đã thu 470.000 đ Chưa thu 1,99 …" at bounding box center [332, 53] width 616 height 22
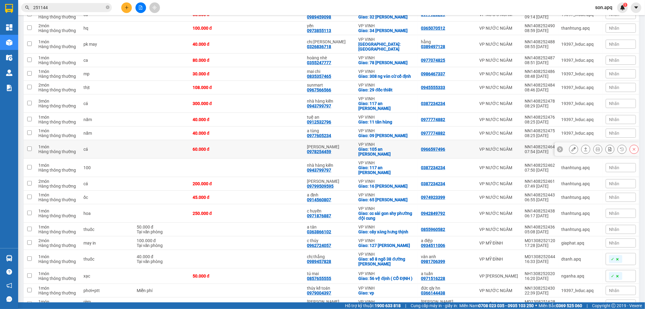
scroll to position [293, 0]
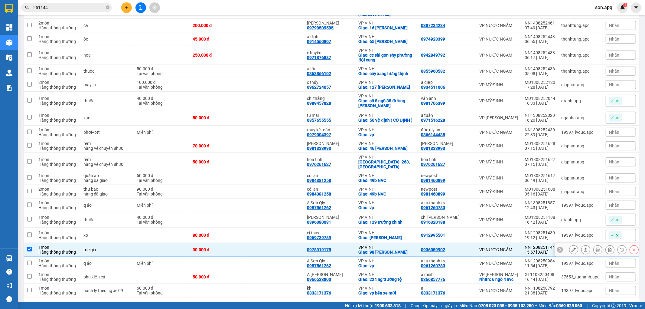
click at [205, 247] on div "30.000 đ" at bounding box center [218, 249] width 51 height 5
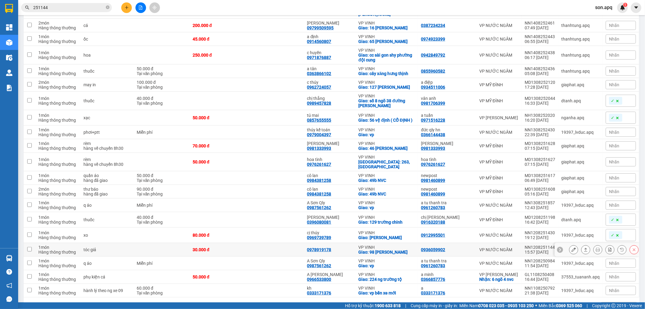
click at [205, 247] on div "30.000 đ" at bounding box center [218, 249] width 51 height 5
checkbox input "true"
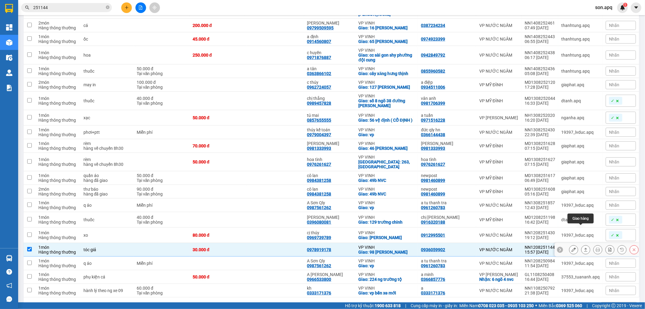
click at [584, 247] on icon at bounding box center [586, 249] width 4 height 4
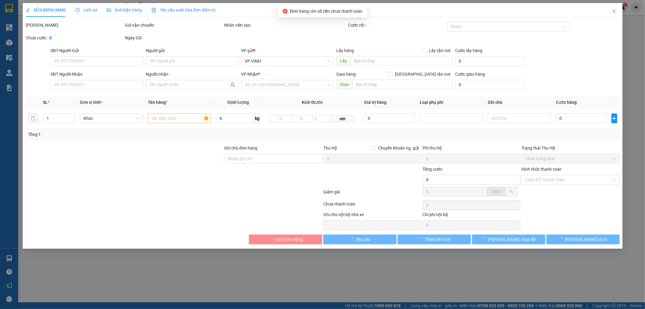
type input "0936059902"
type input "0978919178"
checkbox input "true"
type input "98 phan đình phùng"
type input "30.000"
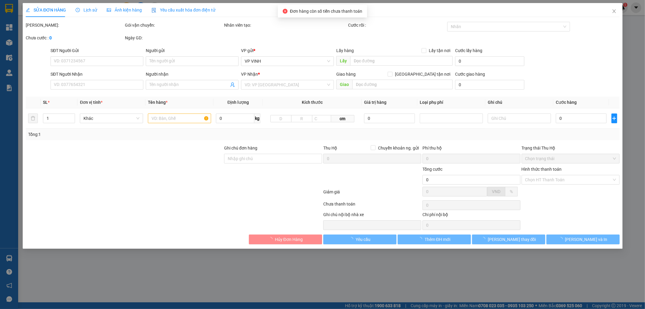
type input "30.000"
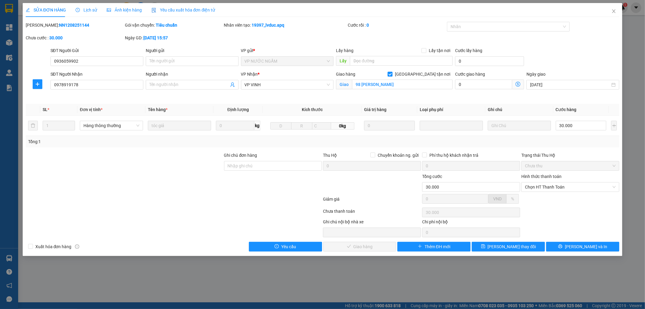
click at [392, 74] on input "[GEOGRAPHIC_DATA] tận nơi" at bounding box center [390, 74] width 4 height 4
checkbox input "false"
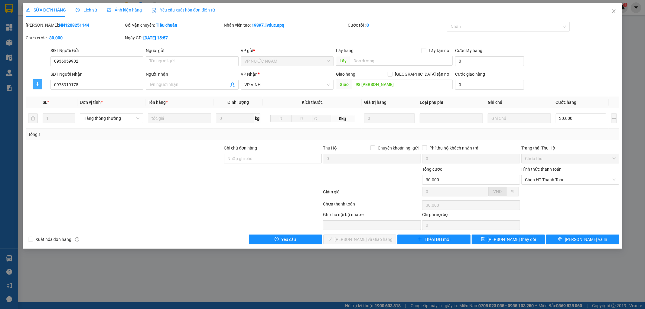
click at [40, 85] on icon "plus" at bounding box center [37, 84] width 5 height 5
click at [55, 97] on span "Chuyển kho" at bounding box center [48, 96] width 25 height 7
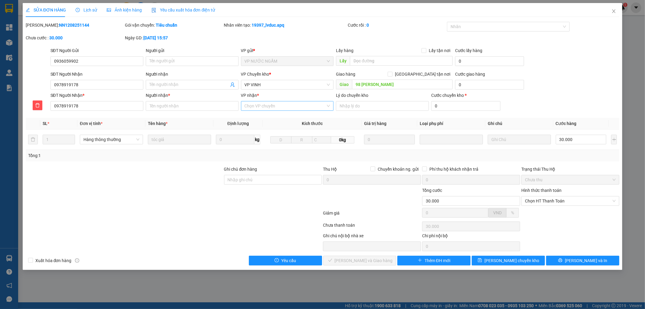
click at [331, 106] on div "Chọn VP chuyển" at bounding box center [287, 106] width 93 height 10
click at [420, 106] on input "Lý do chuyển kho" at bounding box center [382, 106] width 93 height 10
click at [316, 107] on input "VP nhận *" at bounding box center [285, 105] width 81 height 9
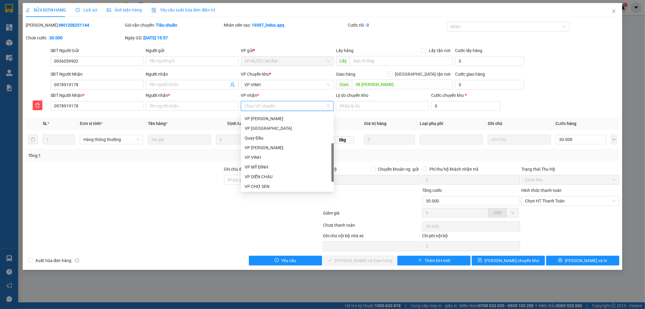
scroll to position [87, 0]
click at [291, 105] on input "VP nhận *" at bounding box center [285, 105] width 81 height 9
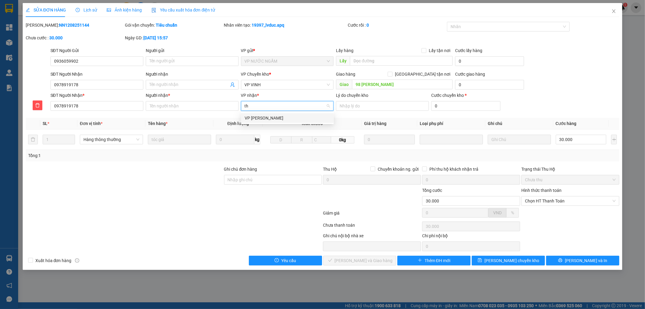
type input "t"
type input "l"
click at [210, 195] on div at bounding box center [124, 197] width 198 height 21
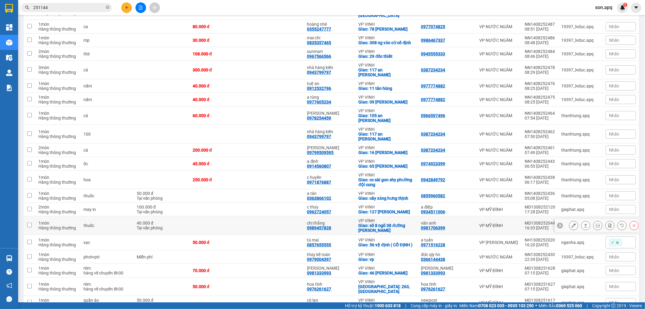
scroll to position [293, 0]
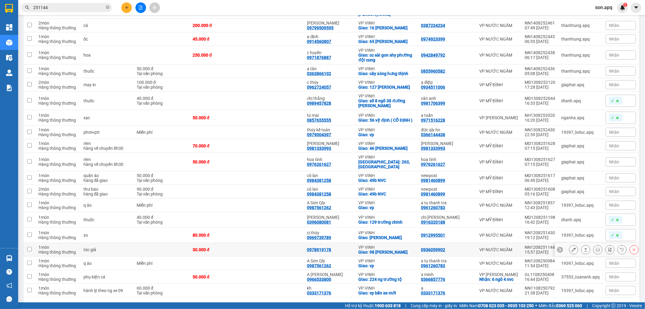
click at [29, 247] on input "checkbox" at bounding box center [29, 249] width 5 height 5
checkbox input "true"
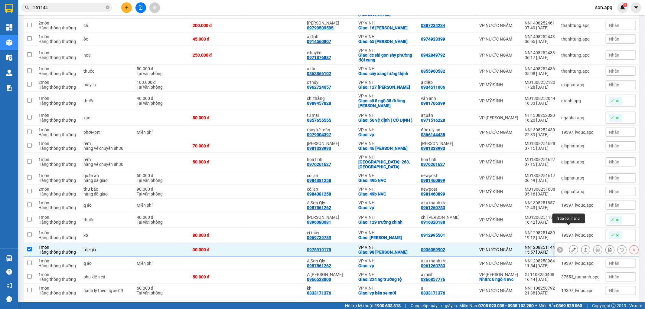
click at [572, 247] on icon at bounding box center [574, 249] width 4 height 4
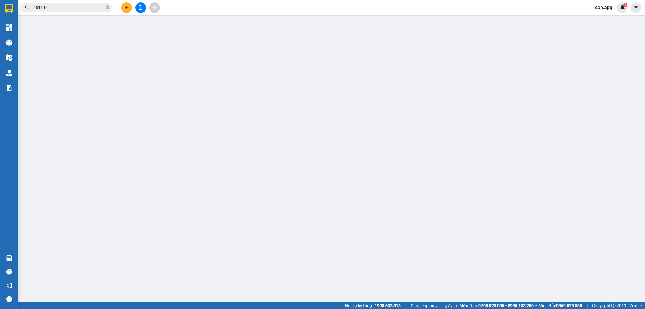
type input "0936059902"
type input "0978919178"
checkbox input "true"
type input "98 phan đình phùng"
type input "30.000"
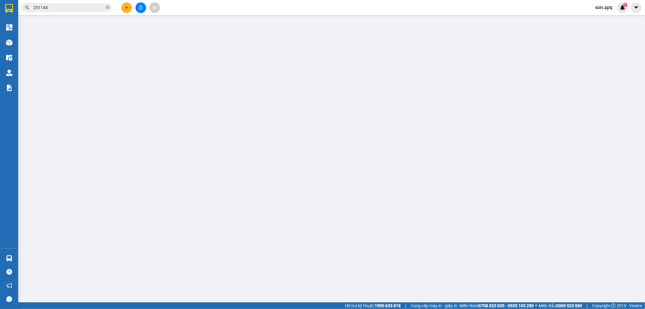
type input "30.000"
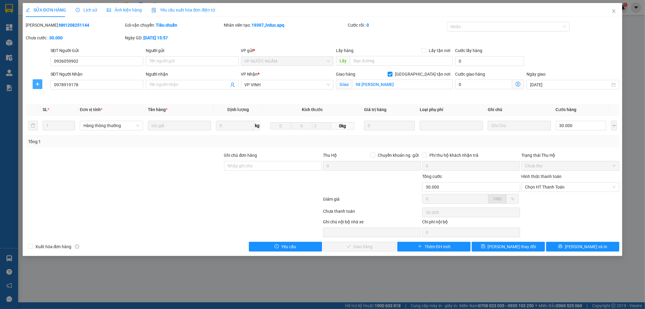
click at [36, 86] on icon "plus" at bounding box center [37, 84] width 5 height 5
click at [46, 108] on span "Chuyển hoàn" at bounding box center [48, 106] width 25 height 7
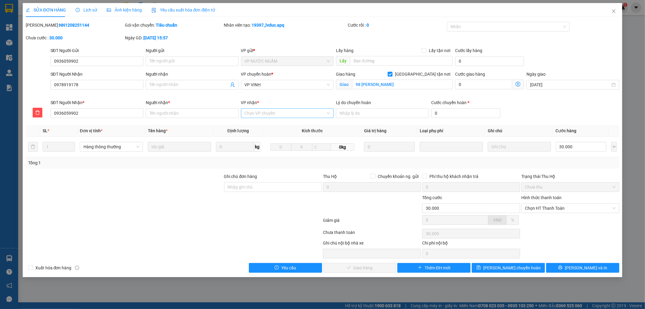
click at [330, 114] on div "Chọn VP chuyển" at bounding box center [287, 113] width 93 height 10
click at [175, 217] on div at bounding box center [174, 221] width 298 height 12
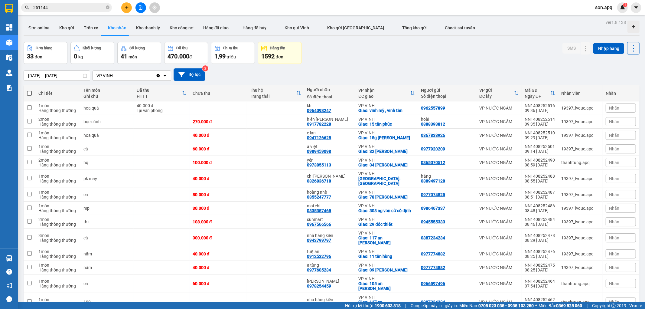
scroll to position [269, 0]
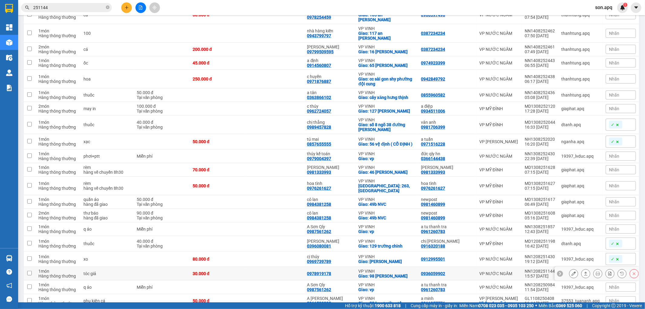
click at [259, 267] on td at bounding box center [275, 274] width 57 height 14
checkbox input "true"
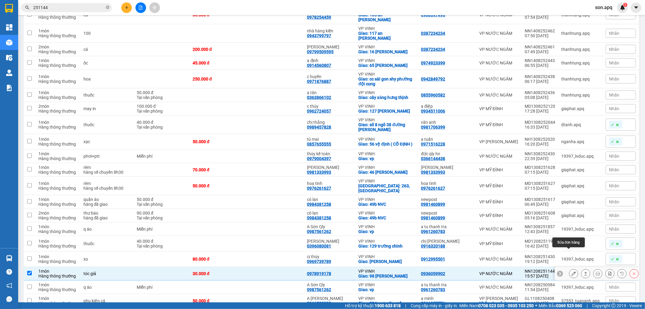
click at [570, 268] on button at bounding box center [574, 273] width 8 height 11
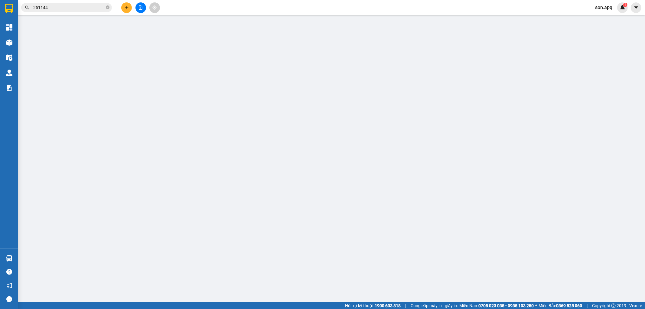
type input "0936059902"
type input "0978919178"
checkbox input "true"
type input "98 phan đình phùng"
type input "30.000"
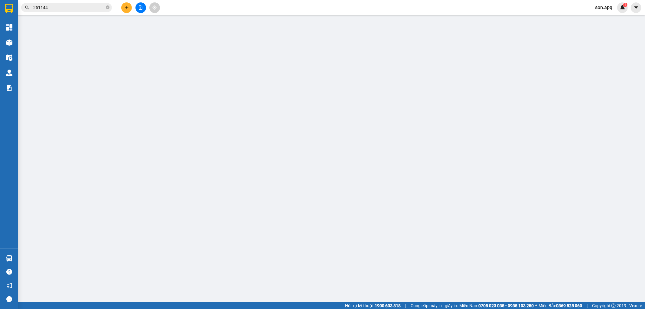
type input "30.000"
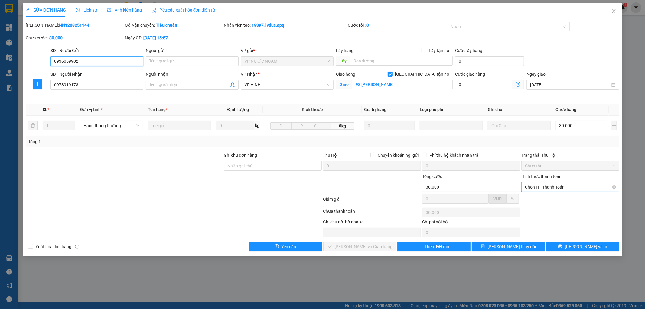
click at [561, 183] on span "Chọn HT Thanh Toán" at bounding box center [570, 186] width 91 height 9
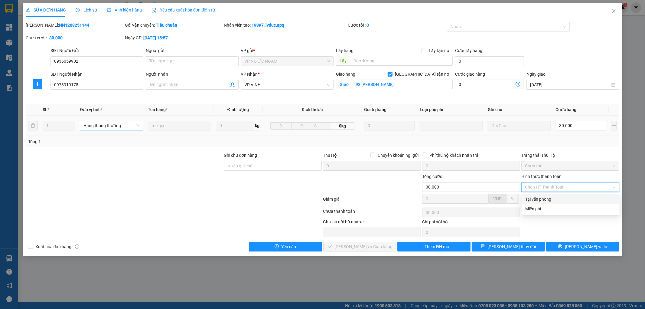
click at [136, 123] on span "Hàng thông thường" at bounding box center [112, 125] width 56 height 9
click at [198, 231] on div at bounding box center [112, 227] width 174 height 19
click at [615, 10] on icon "close" at bounding box center [614, 11] width 5 height 5
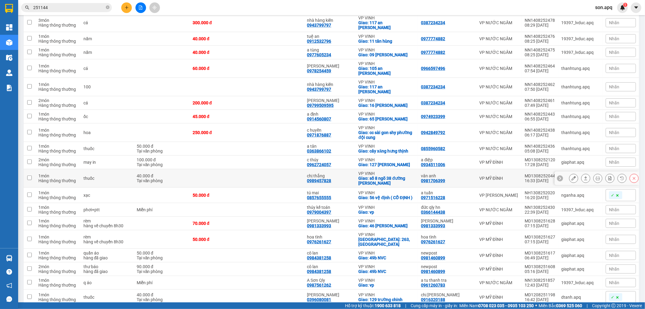
scroll to position [279, 0]
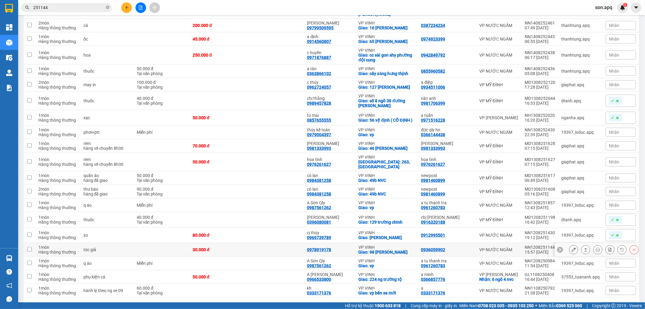
click at [82, 243] on td "tóc giả" at bounding box center [106, 250] width 53 height 14
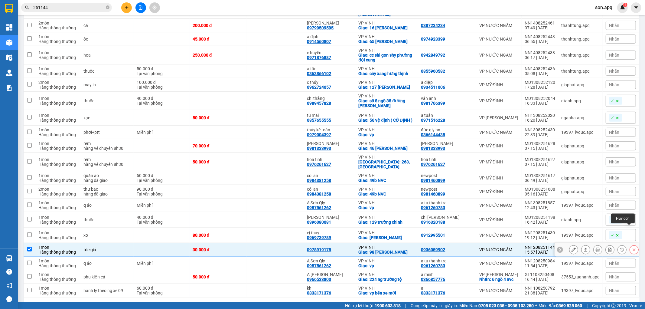
click at [632, 247] on icon at bounding box center [634, 249] width 4 height 4
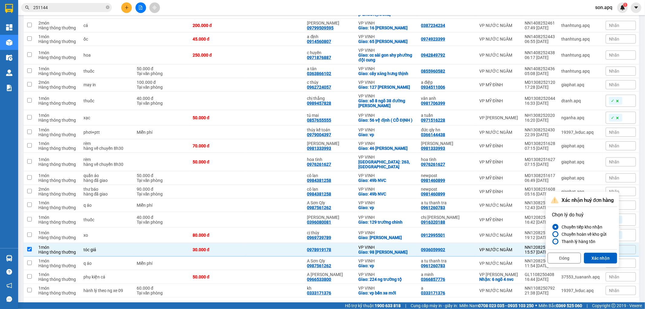
click at [572, 241] on div "Thanh lý hàng tồn" at bounding box center [577, 241] width 36 height 7
click at [552, 241] on input "Thanh lý hàng tồn" at bounding box center [552, 241] width 0 height 0
click at [603, 256] on button "Xác nhận" at bounding box center [600, 258] width 33 height 11
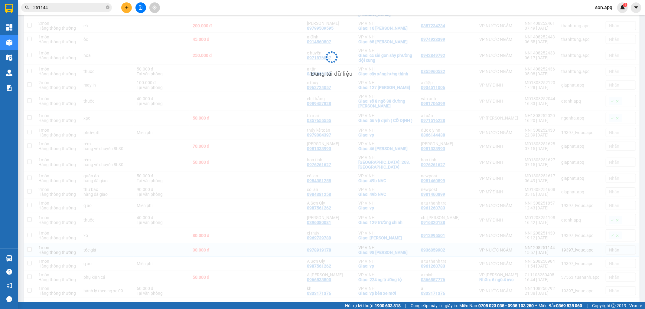
checkbox input "false"
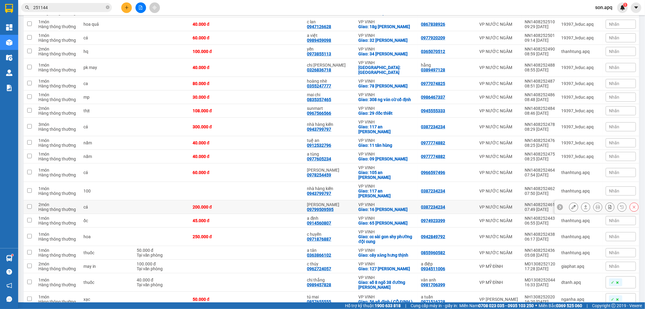
scroll to position [0, 0]
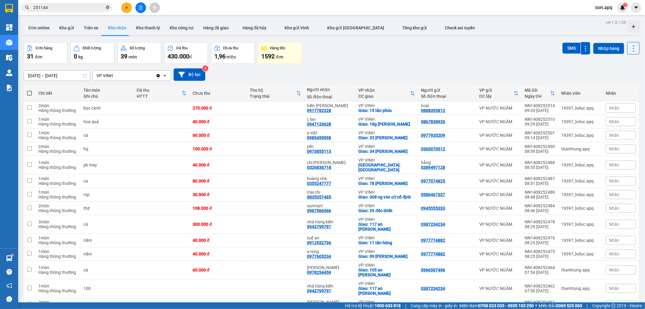
click at [107, 8] on icon "close-circle" at bounding box center [108, 7] width 4 height 4
click at [88, 5] on input "text" at bounding box center [68, 7] width 71 height 7
click at [398, 57] on div "Đơn hàng 31 đơn Khối lượng 0 kg Số lượng 39 món Đã thu 430.000 đ Chưa thu 1,96 …" at bounding box center [332, 53] width 616 height 22
click at [67, 5] on input "text" at bounding box center [68, 7] width 71 height 7
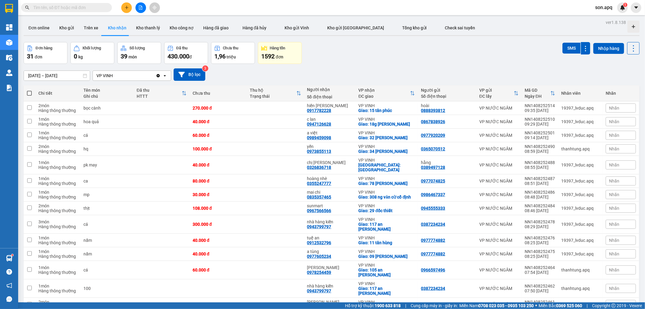
click at [73, 7] on input "text" at bounding box center [68, 7] width 71 height 7
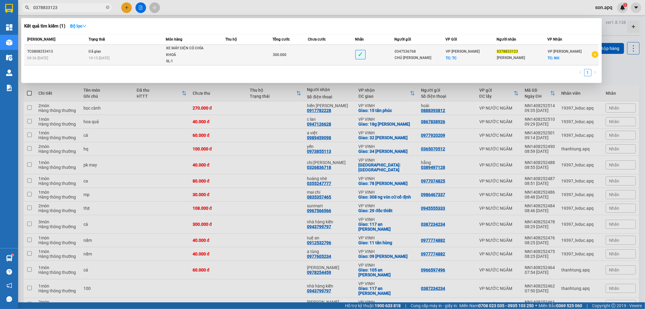
type input "0378833123"
click at [509, 51] on span "0378833123" at bounding box center [507, 51] width 21 height 4
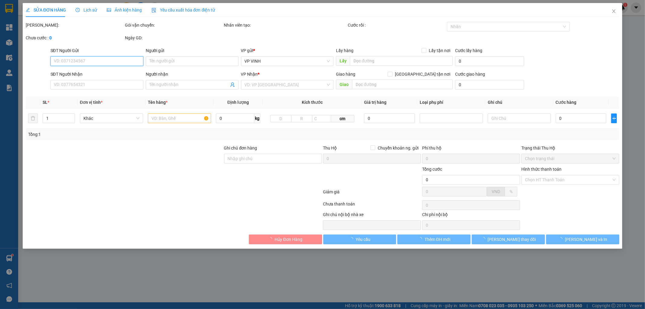
type input "0347536768"
type input "CHÚ NGUYỄN TƯ TRƯỜNG"
checkbox input "true"
type input "TC"
type input "0378833123"
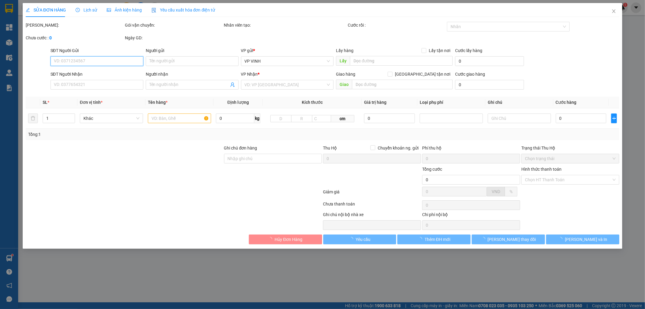
type input "NGUYỄN THỊ KHANG"
checkbox input "true"
type input "NH"
type input "300.000"
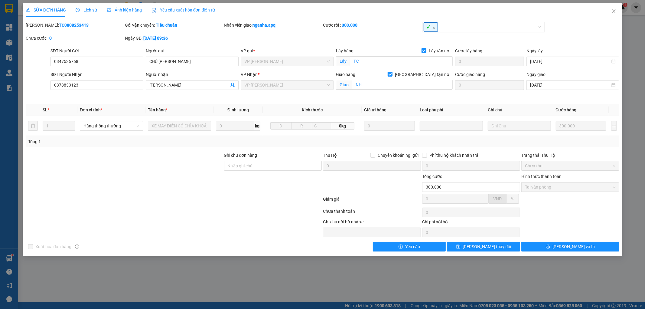
click at [87, 9] on span "Lịch sử" at bounding box center [86, 10] width 21 height 5
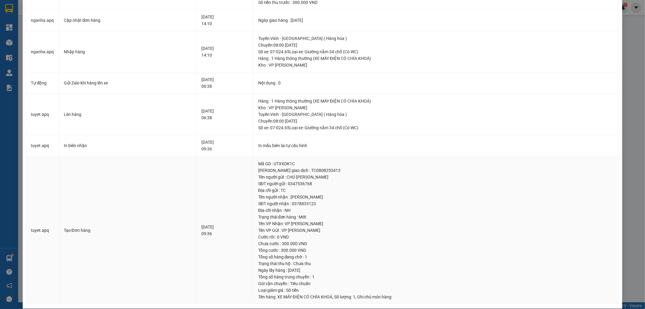
scroll to position [141, 0]
